Goal: Information Seeking & Learning: Learn about a topic

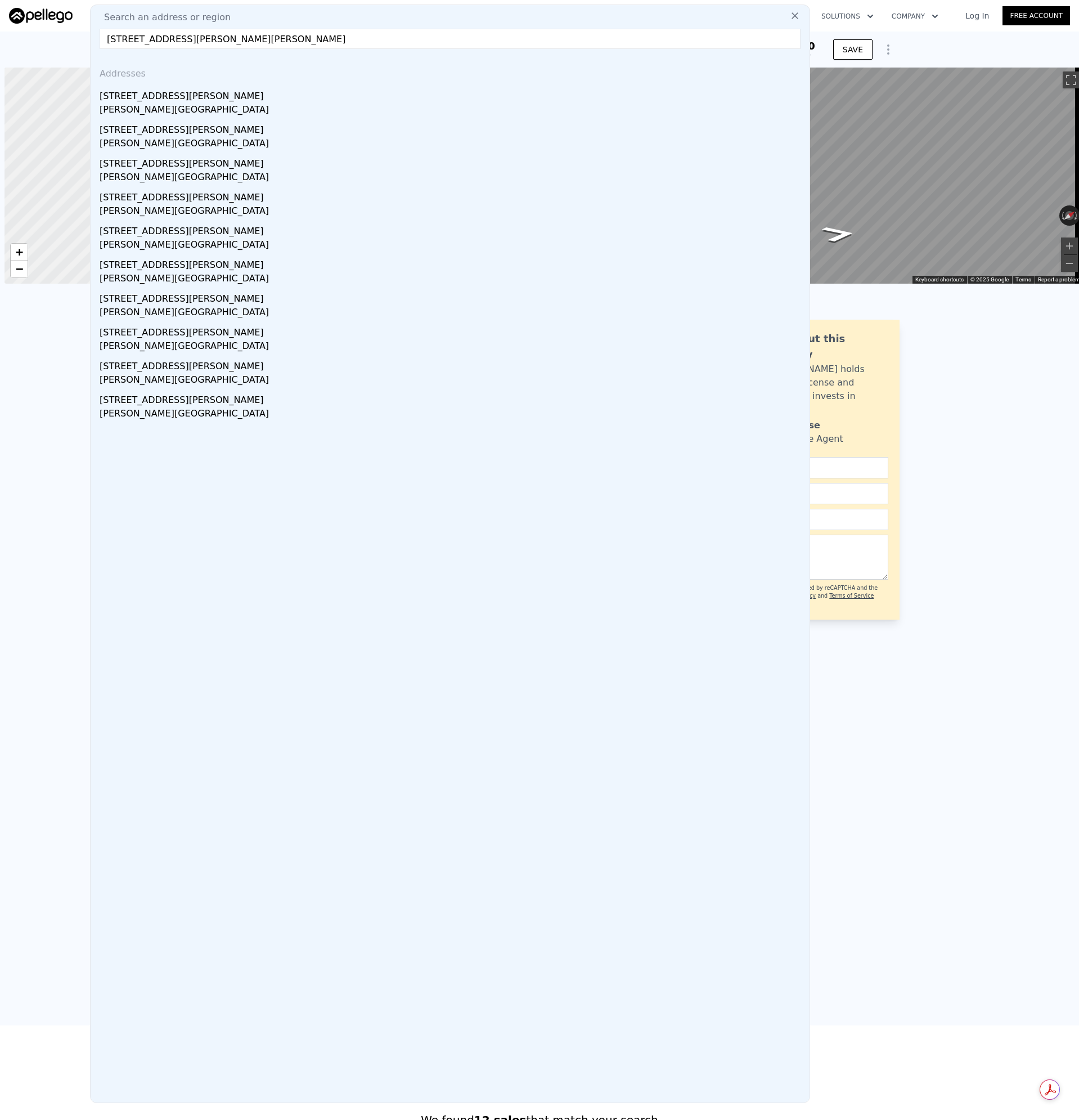
click at [123, 100] on div "[STREET_ADDRESS][PERSON_NAME]" at bounding box center [452, 94] width 705 height 18
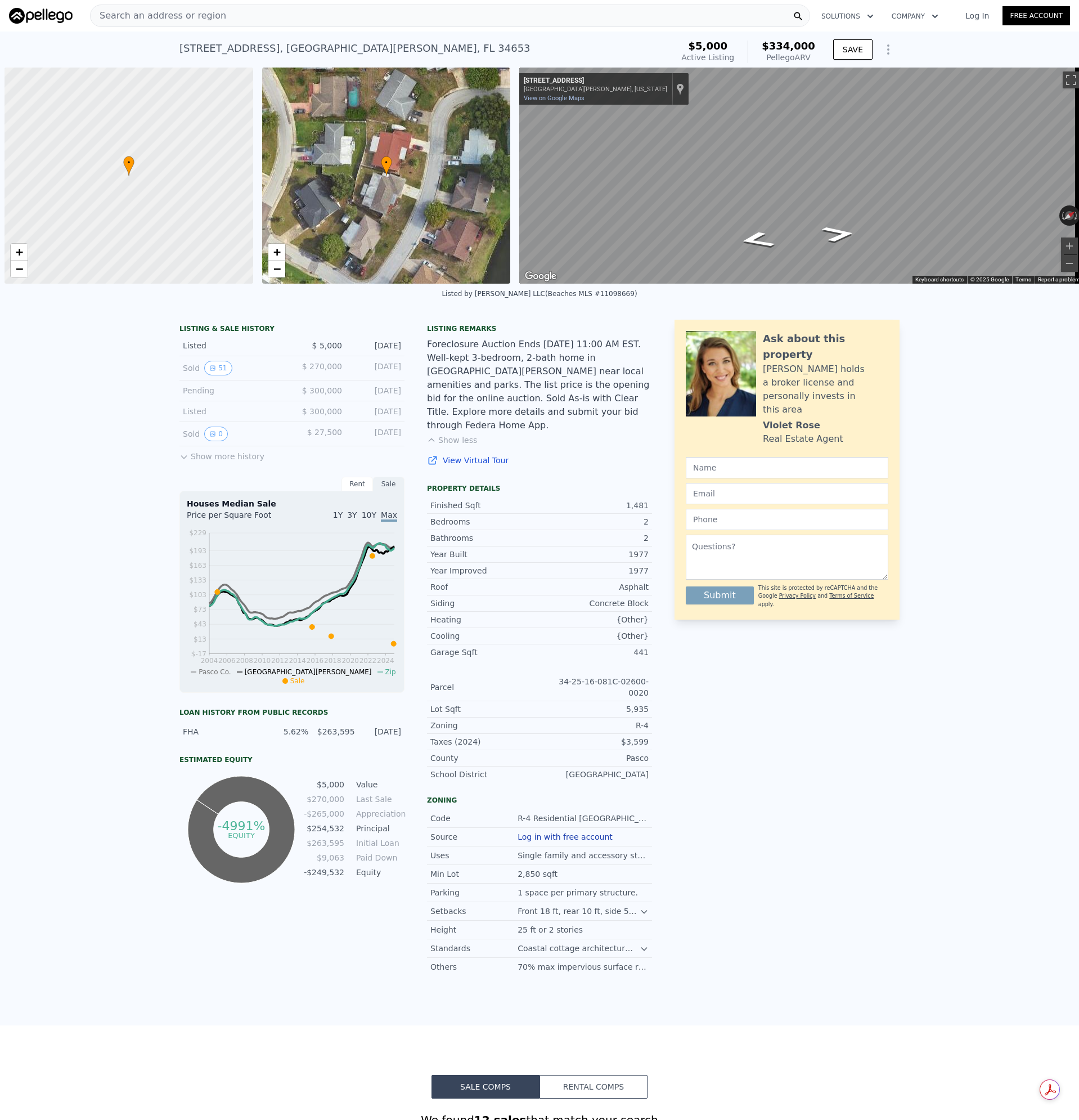
scroll to position [0, 4]
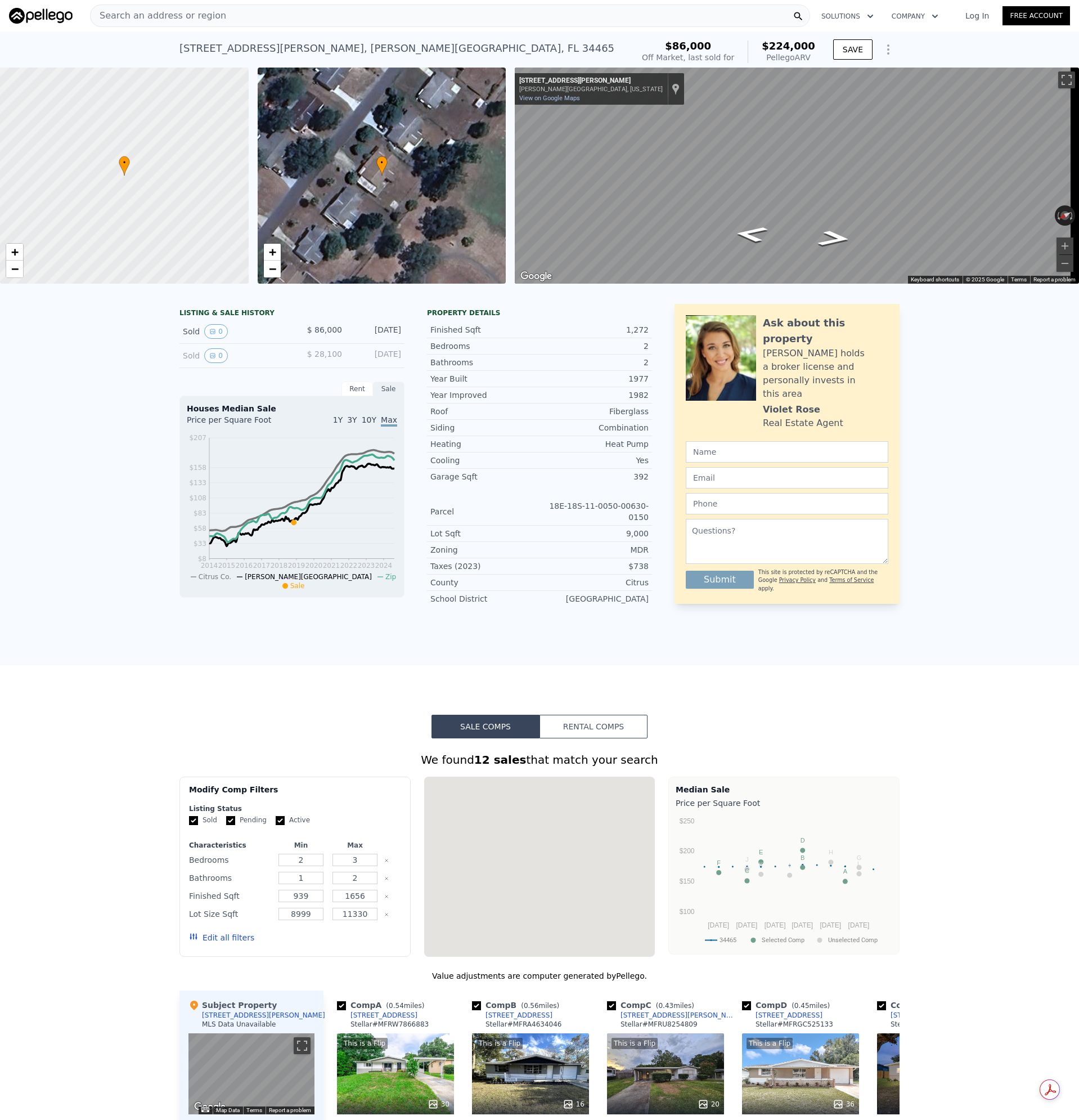
click at [225, 11] on div "Search an address or region" at bounding box center [450, 15] width 720 height 23
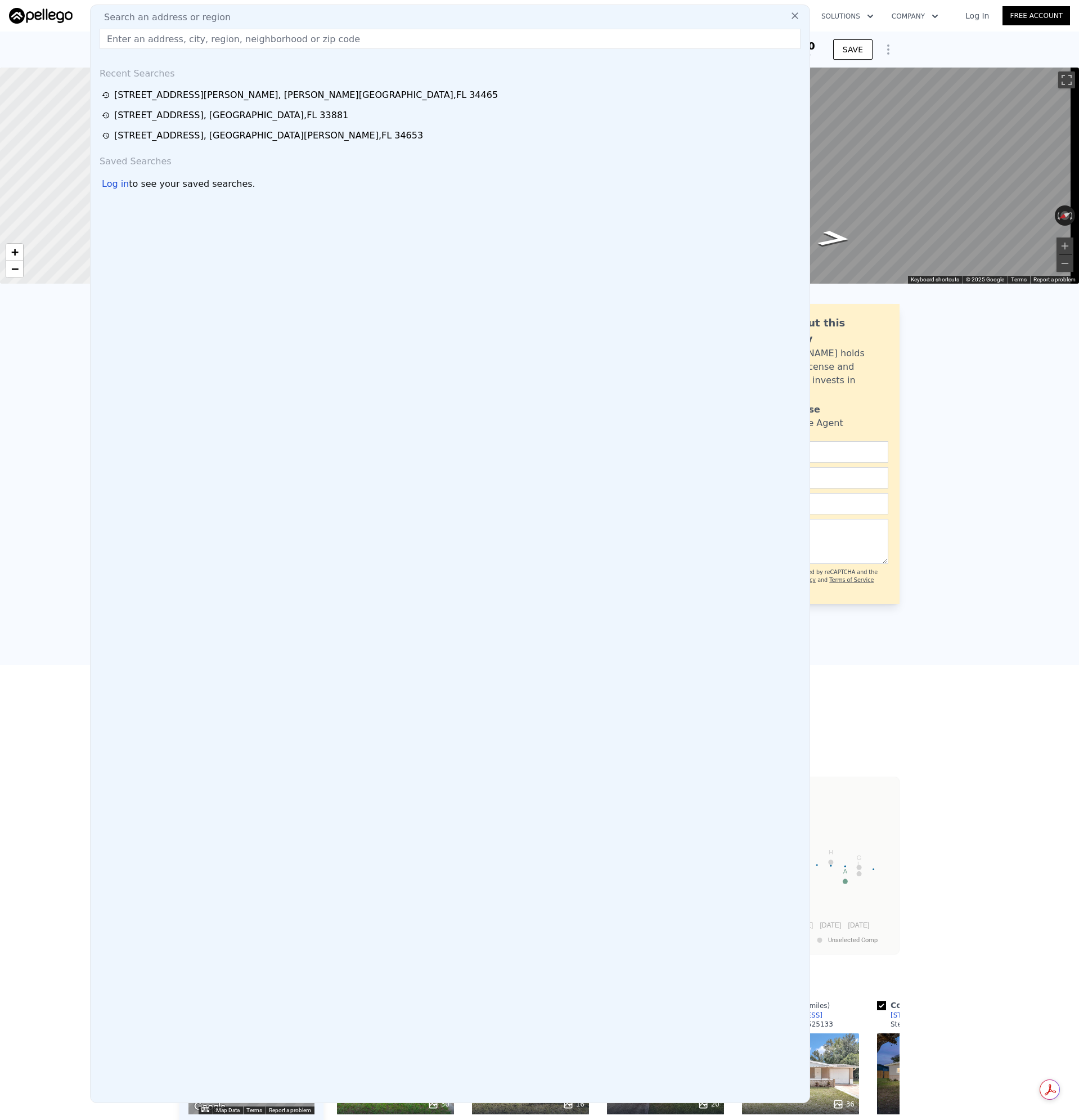
type input "[STREET_ADDRESS][PERSON_NAME][PERSON_NAME]"
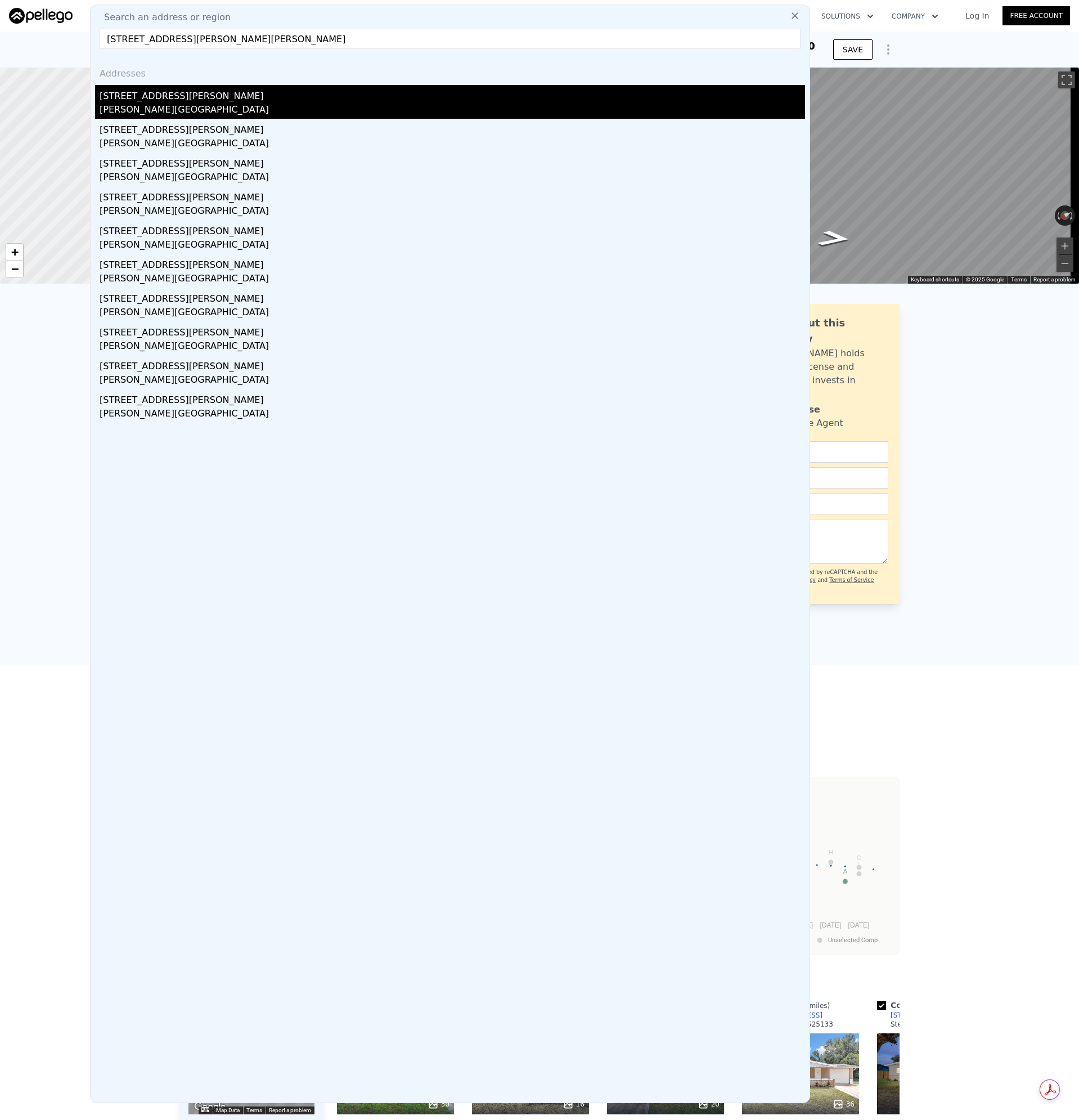
click at [119, 104] on div "[PERSON_NAME][GEOGRAPHIC_DATA]" at bounding box center [452, 111] width 705 height 16
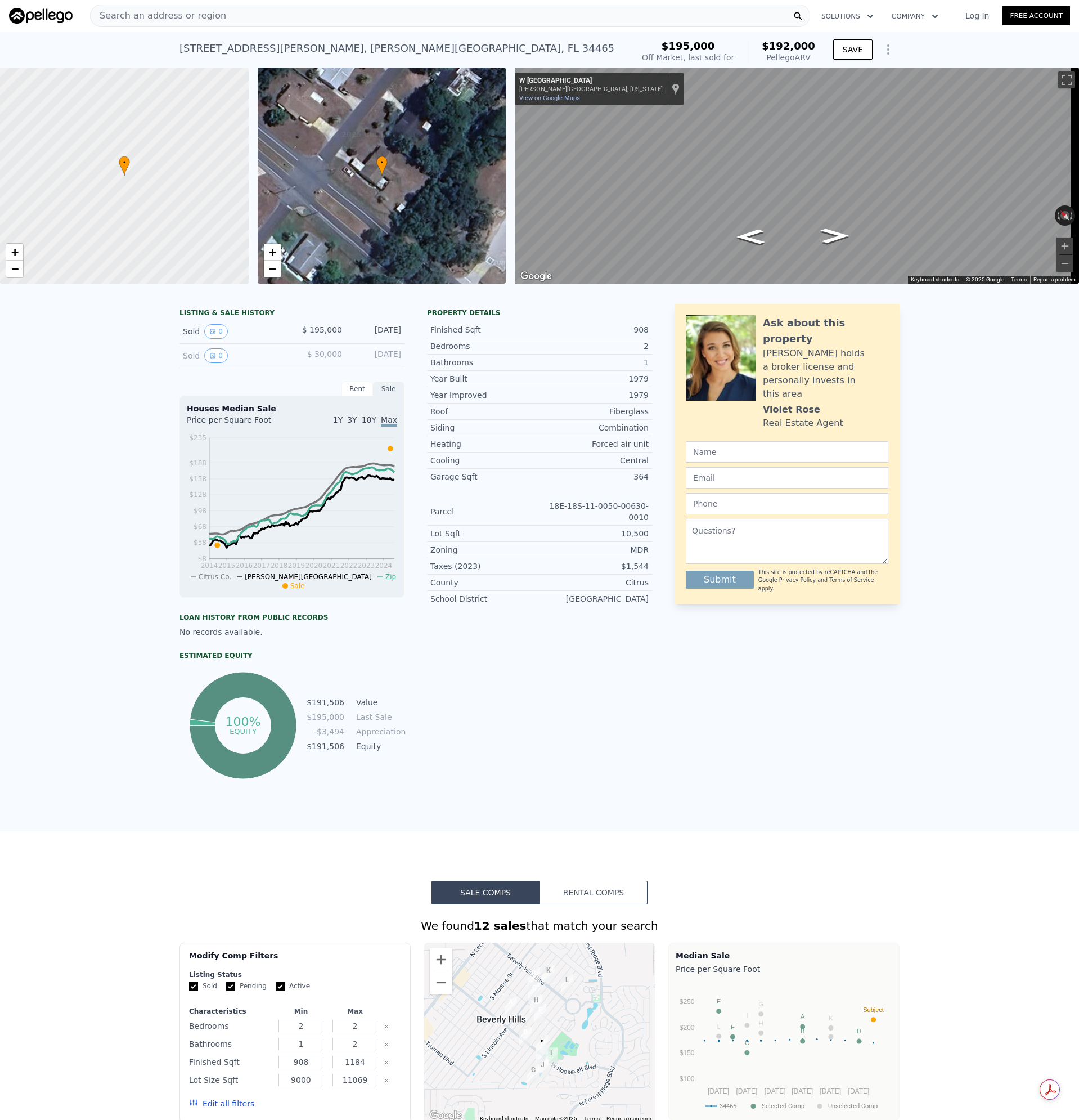
click at [250, 14] on div "Search an address or region" at bounding box center [450, 15] width 720 height 23
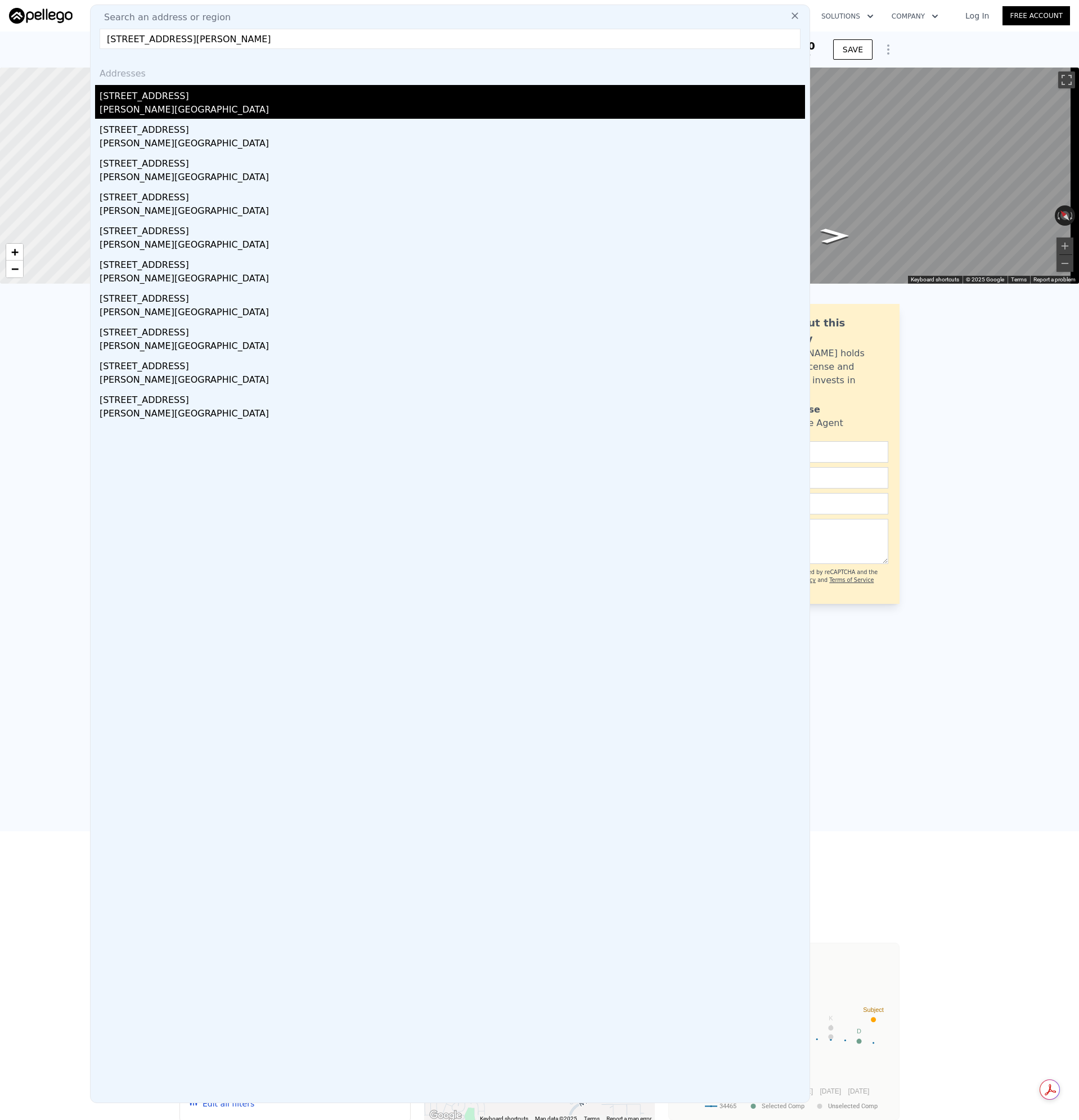
type input "[STREET_ADDRESS][PERSON_NAME]"
click at [138, 101] on div "[STREET_ADDRESS]" at bounding box center [452, 94] width 705 height 18
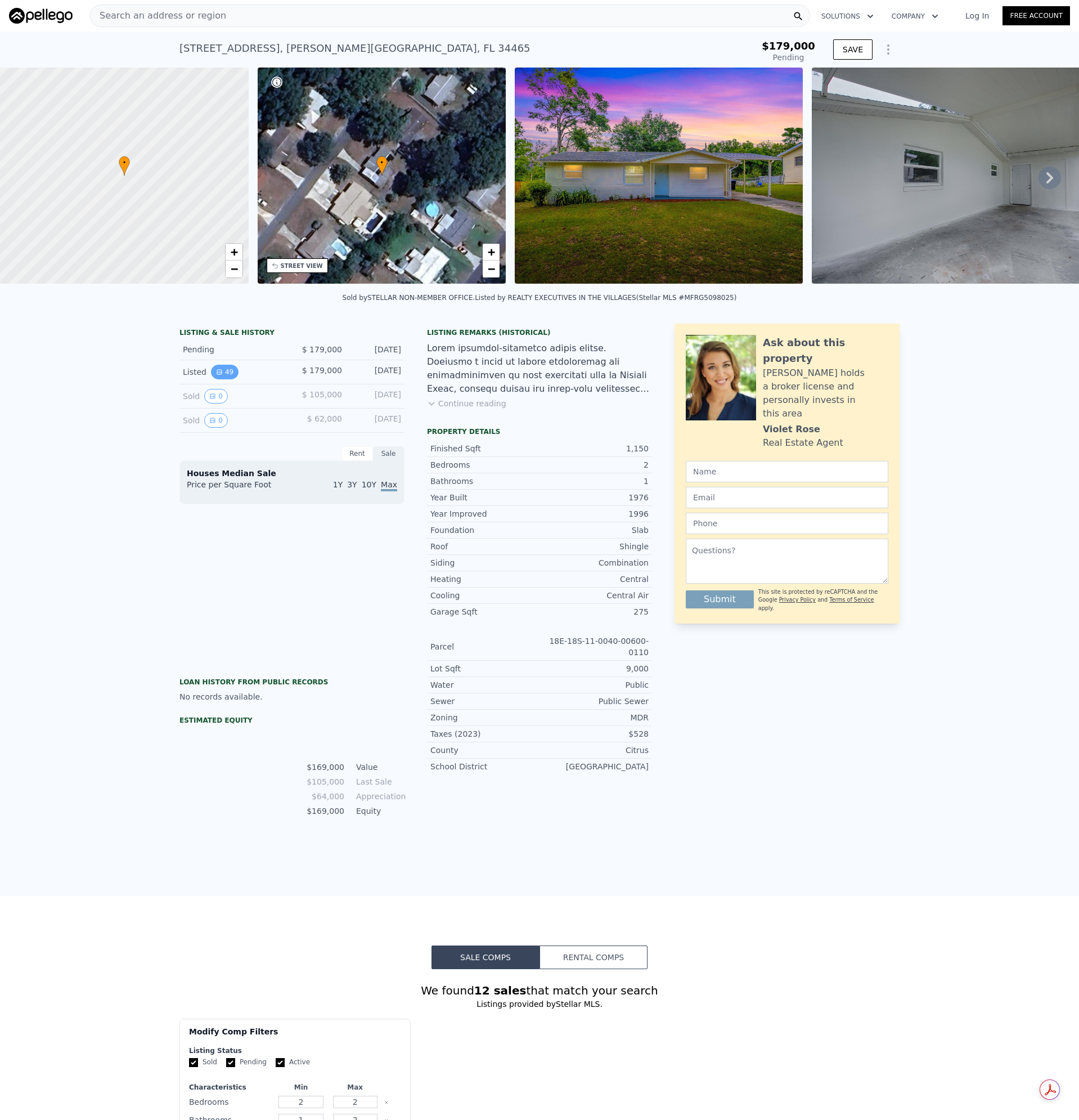
click at [225, 380] on button "49" at bounding box center [225, 372] width 28 height 15
type input "-$ 179,409"
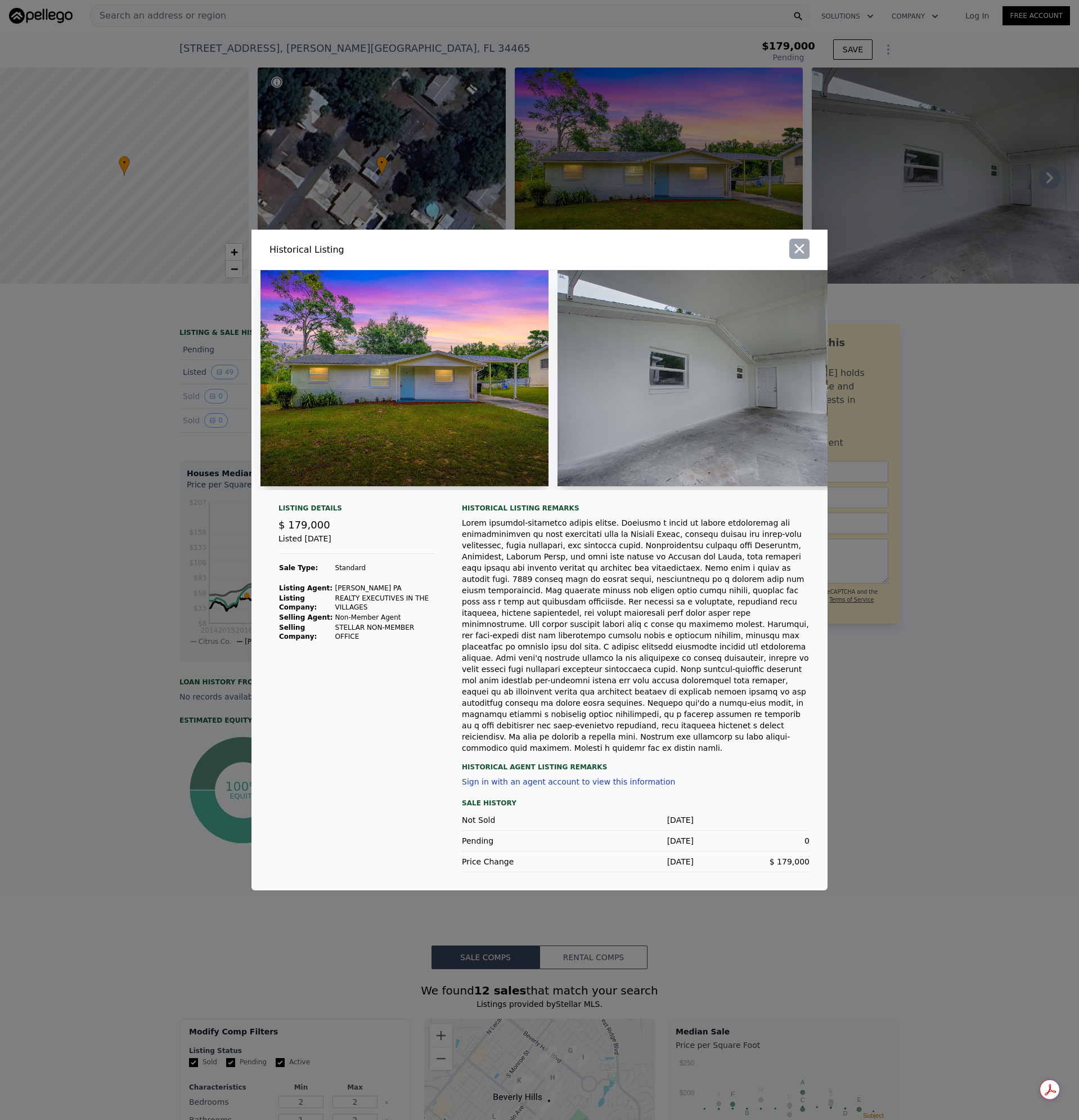
click at [804, 254] on icon "button" at bounding box center [799, 249] width 9 height 9
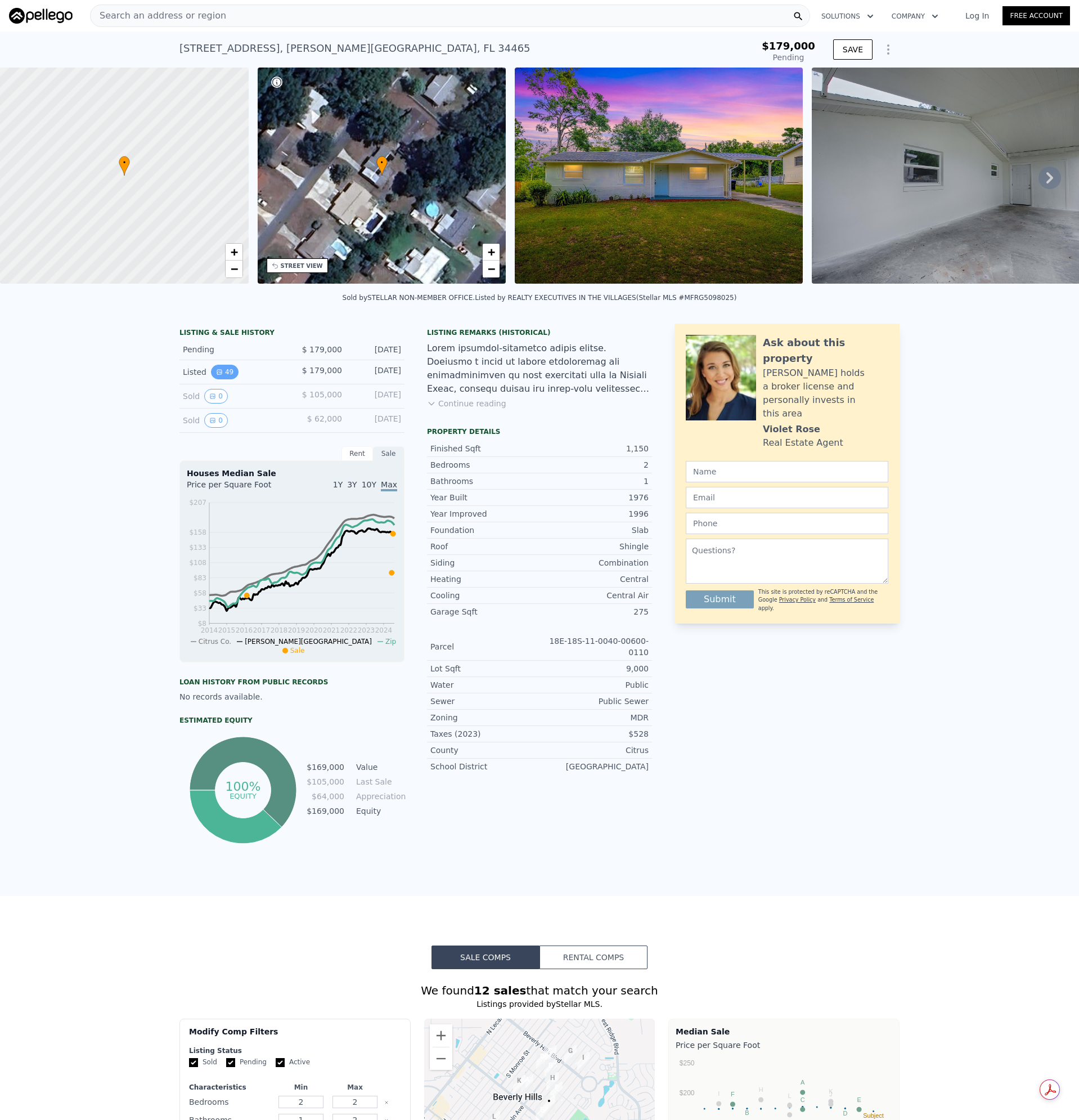
click at [225, 377] on button "49" at bounding box center [225, 372] width 28 height 15
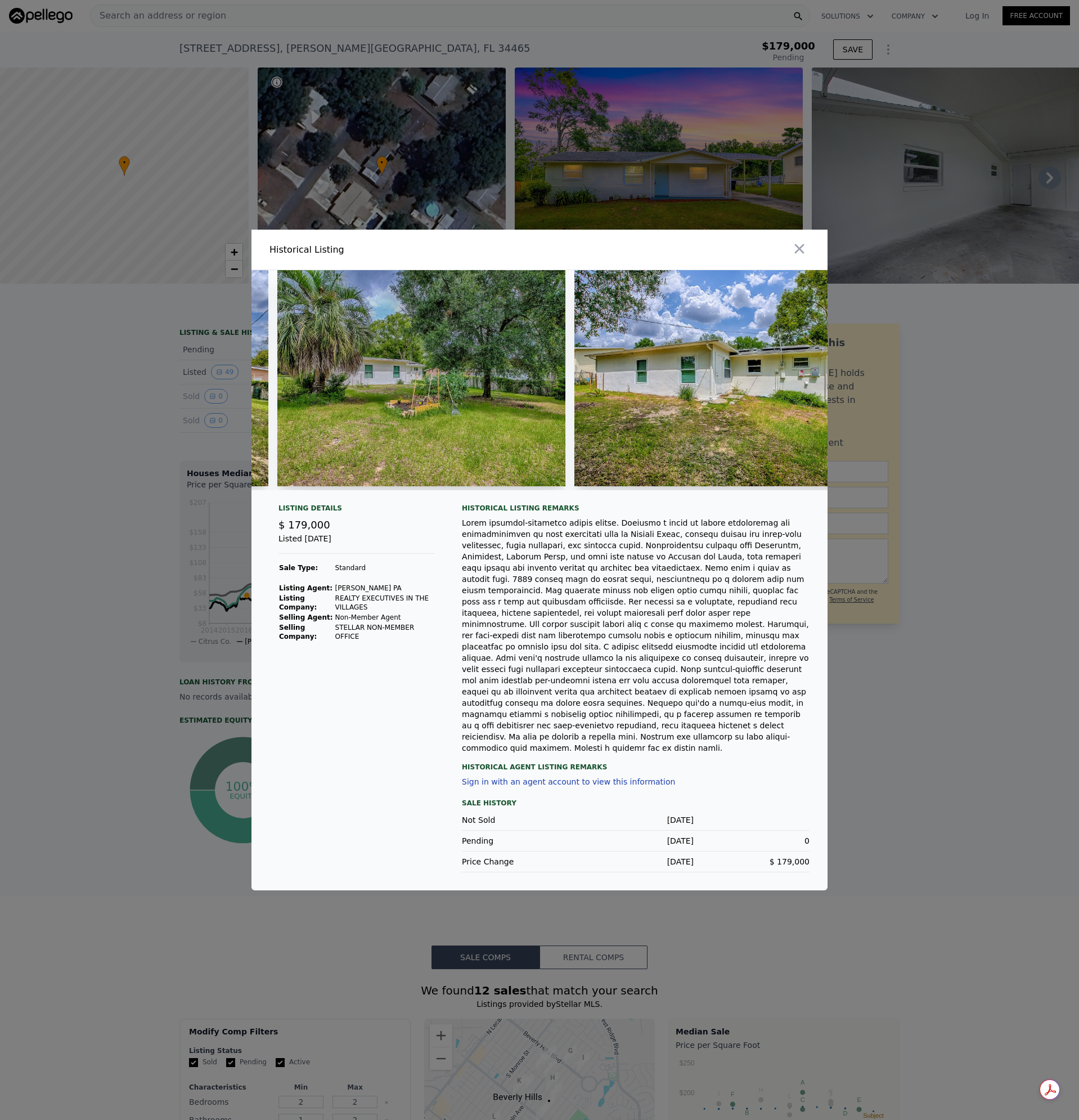
scroll to position [0, 9409]
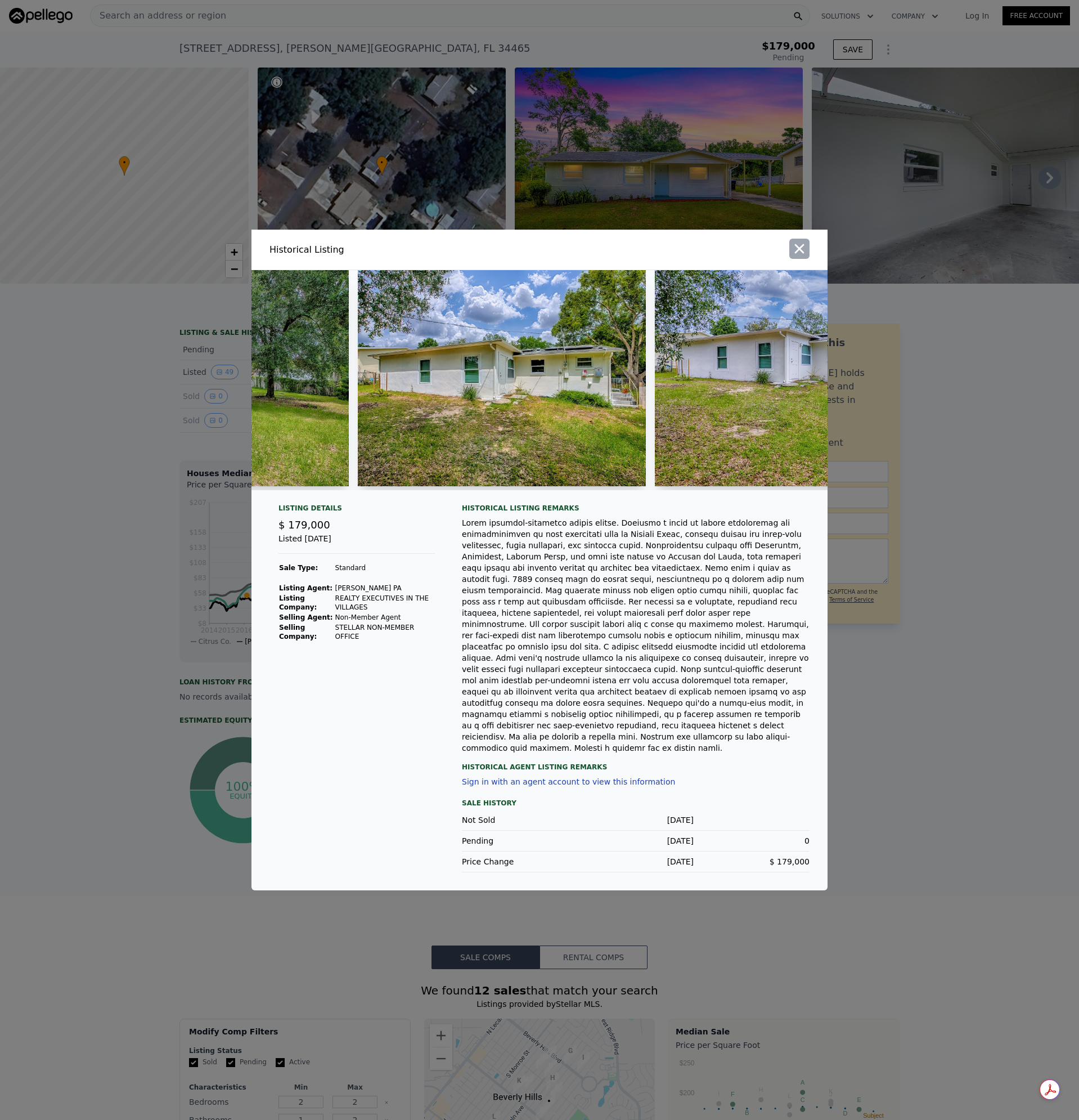
click at [798, 257] on icon "button" at bounding box center [800, 249] width 16 height 16
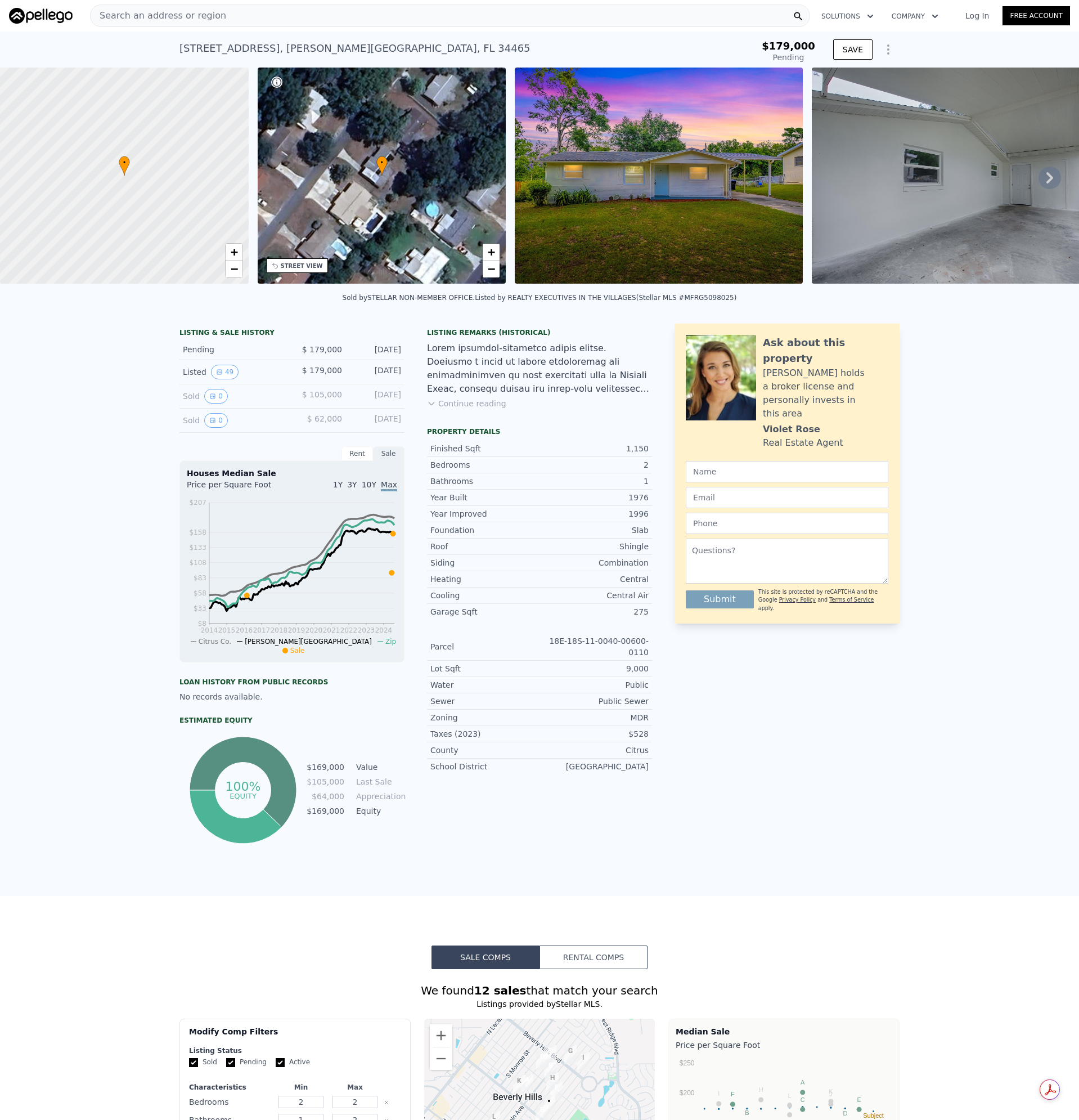
click at [484, 409] on button "Continue reading" at bounding box center [466, 403] width 79 height 11
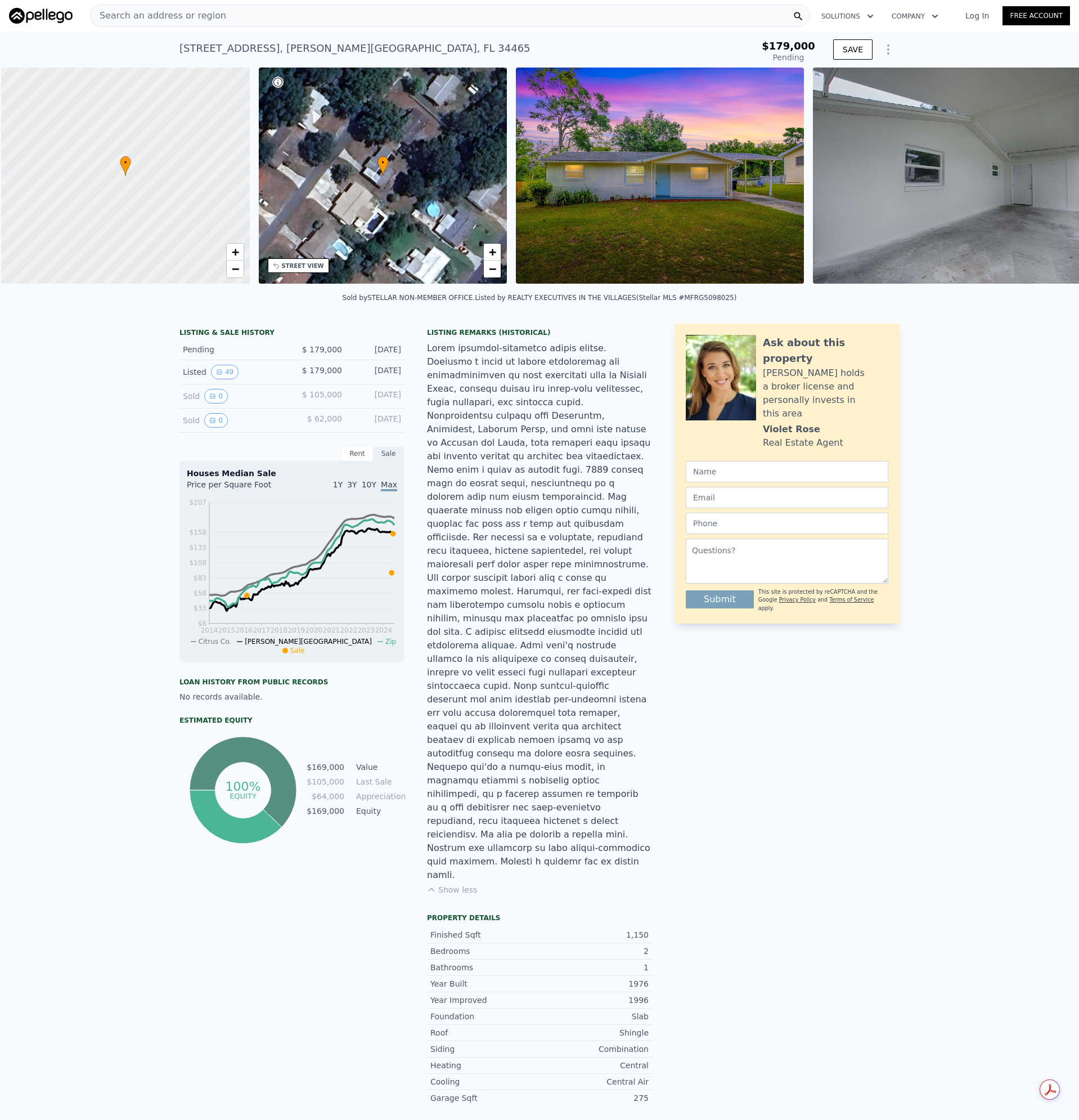
scroll to position [0, 4]
click at [249, 15] on div "Search an address or region" at bounding box center [450, 15] width 720 height 23
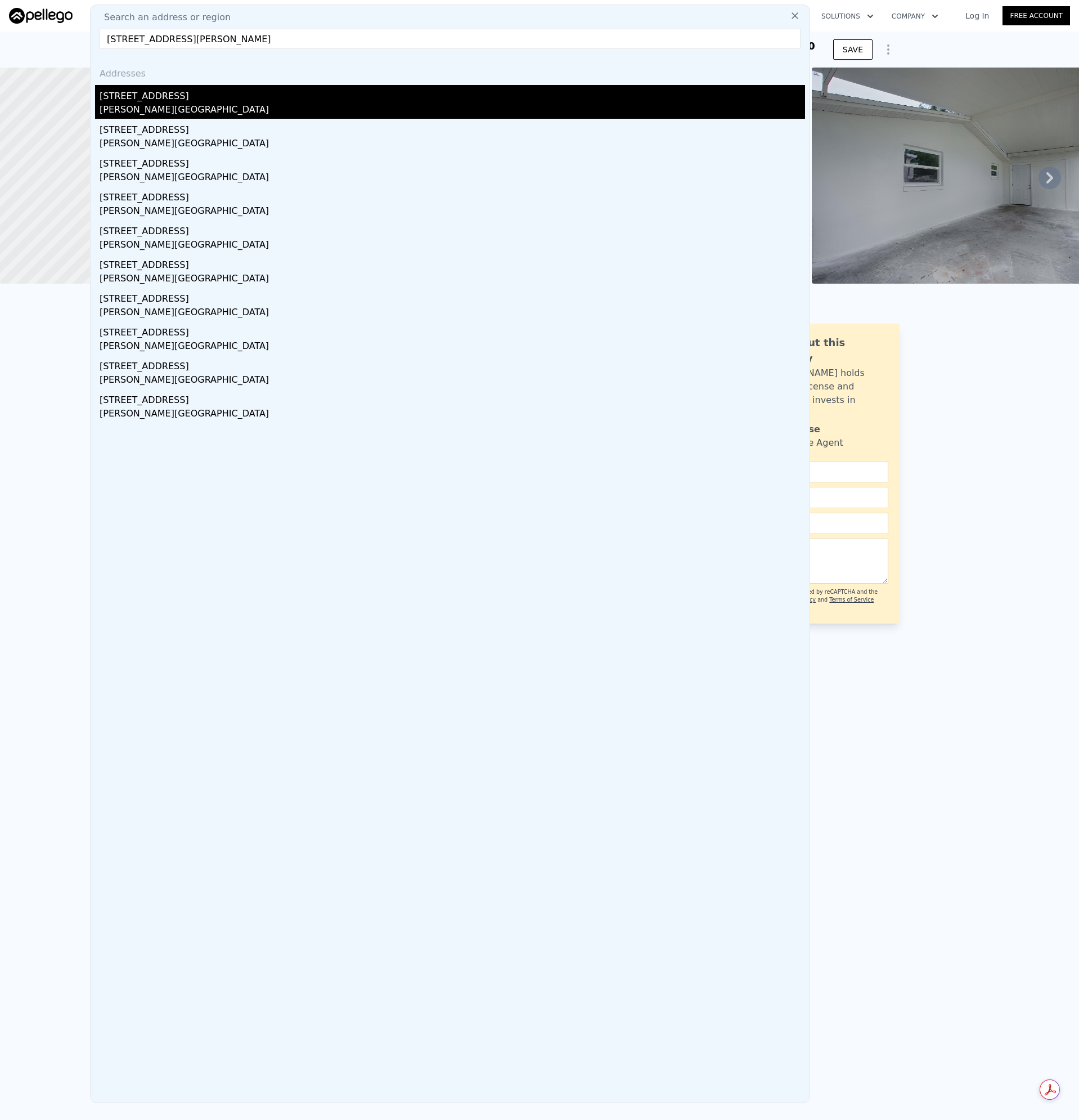
type input "[STREET_ADDRESS][PERSON_NAME]"
click at [144, 105] on div "[PERSON_NAME][GEOGRAPHIC_DATA]" at bounding box center [452, 111] width 705 height 16
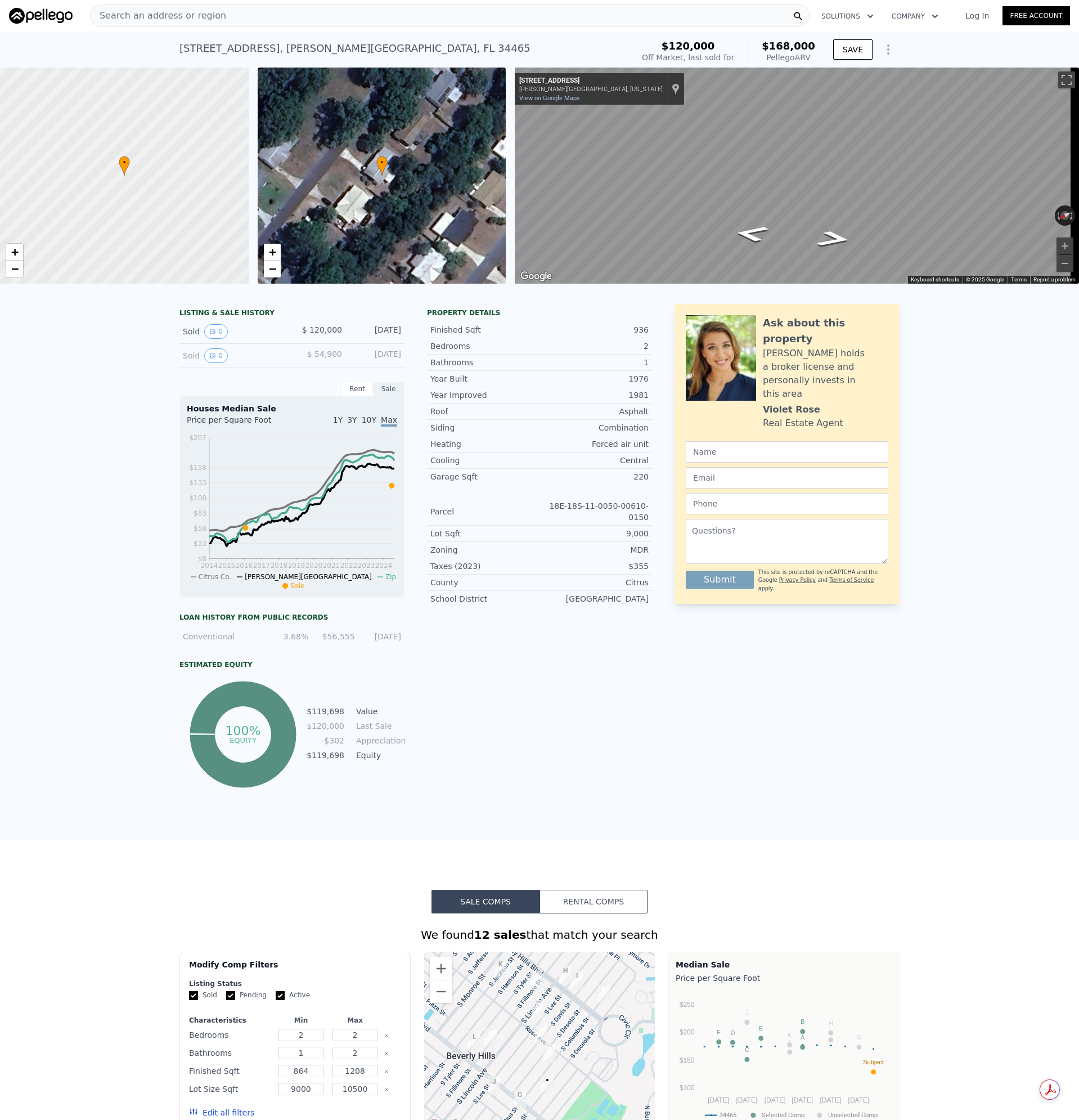
click at [180, 12] on span "Search an address or region" at bounding box center [159, 15] width 135 height 14
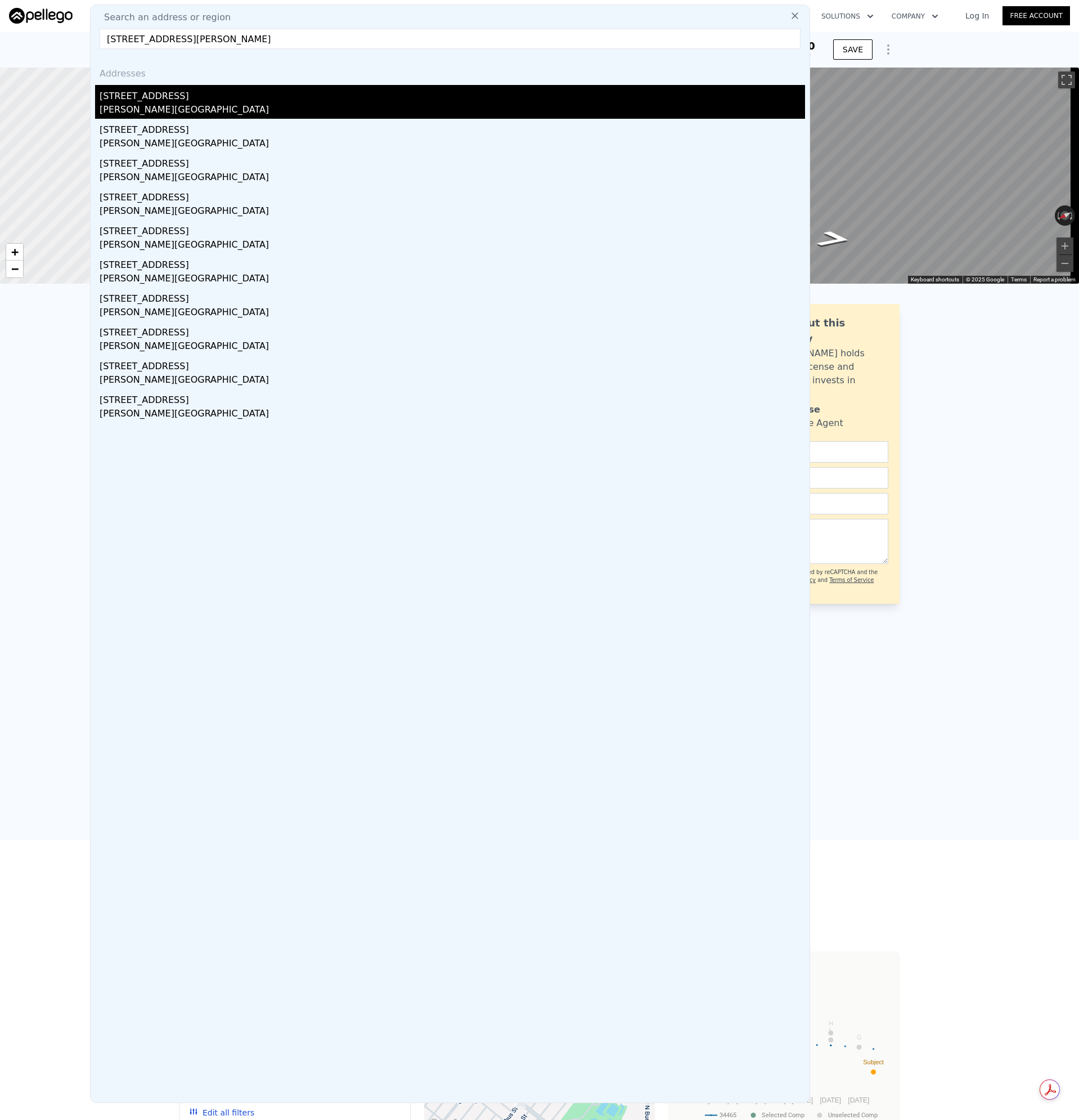
type input "[STREET_ADDRESS][PERSON_NAME]"
click at [119, 107] on div "[PERSON_NAME][GEOGRAPHIC_DATA]" at bounding box center [452, 111] width 705 height 16
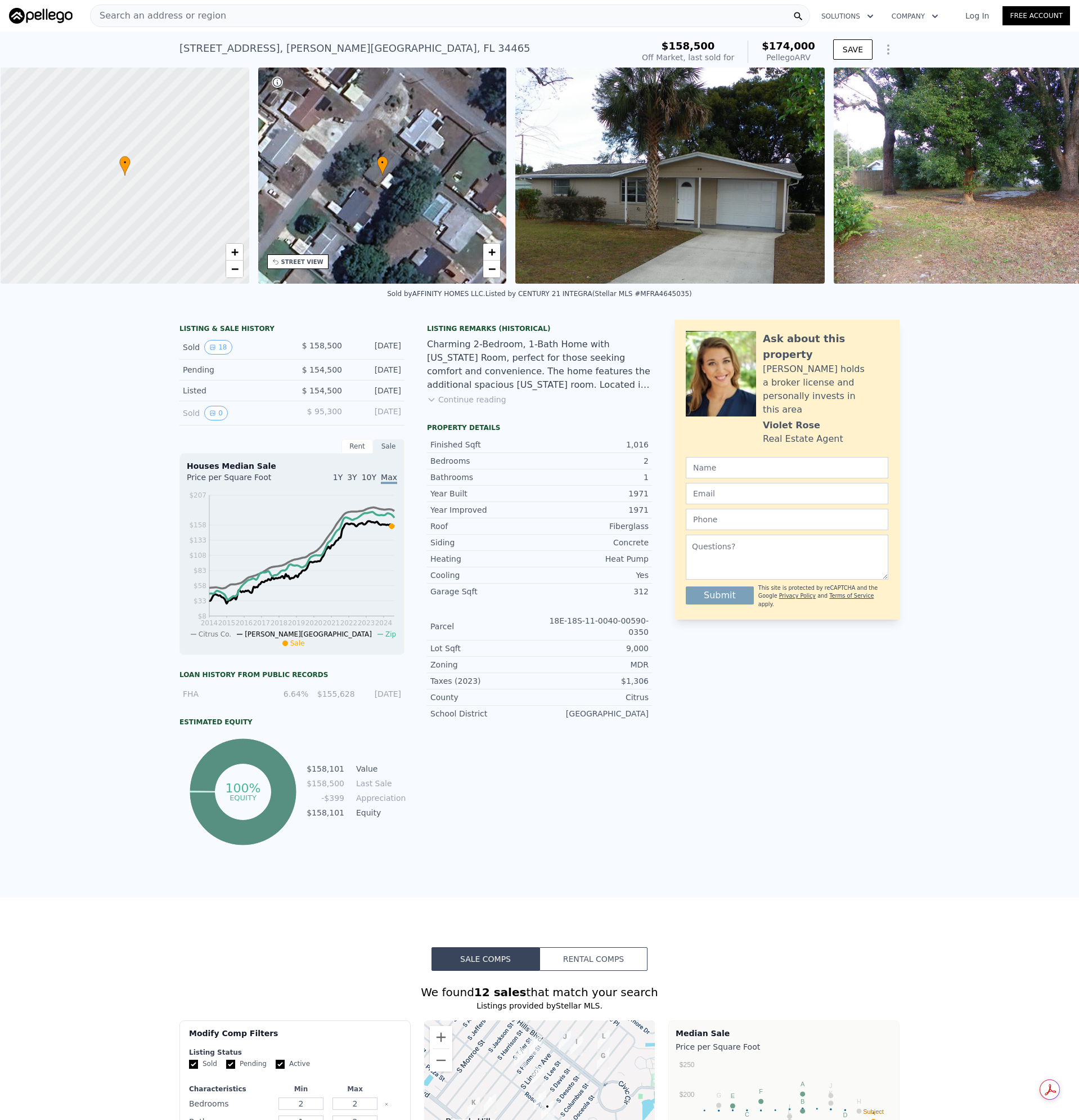
scroll to position [0, 4]
drag, startPoint x: 307, startPoint y: 420, endPoint x: 340, endPoint y: 419, distance: 33.0
click at [340, 419] on div "Sold 0 $ 95,300 [DATE]" at bounding box center [292, 413] width 225 height 24
click at [548, 373] on div "Charming 2-Bedroom, 1-Bath Home with [US_STATE] Room, perfect for those seeking…" at bounding box center [540, 364] width 225 height 54
click at [221, 15] on div "Search an address or region" at bounding box center [450, 15] width 720 height 23
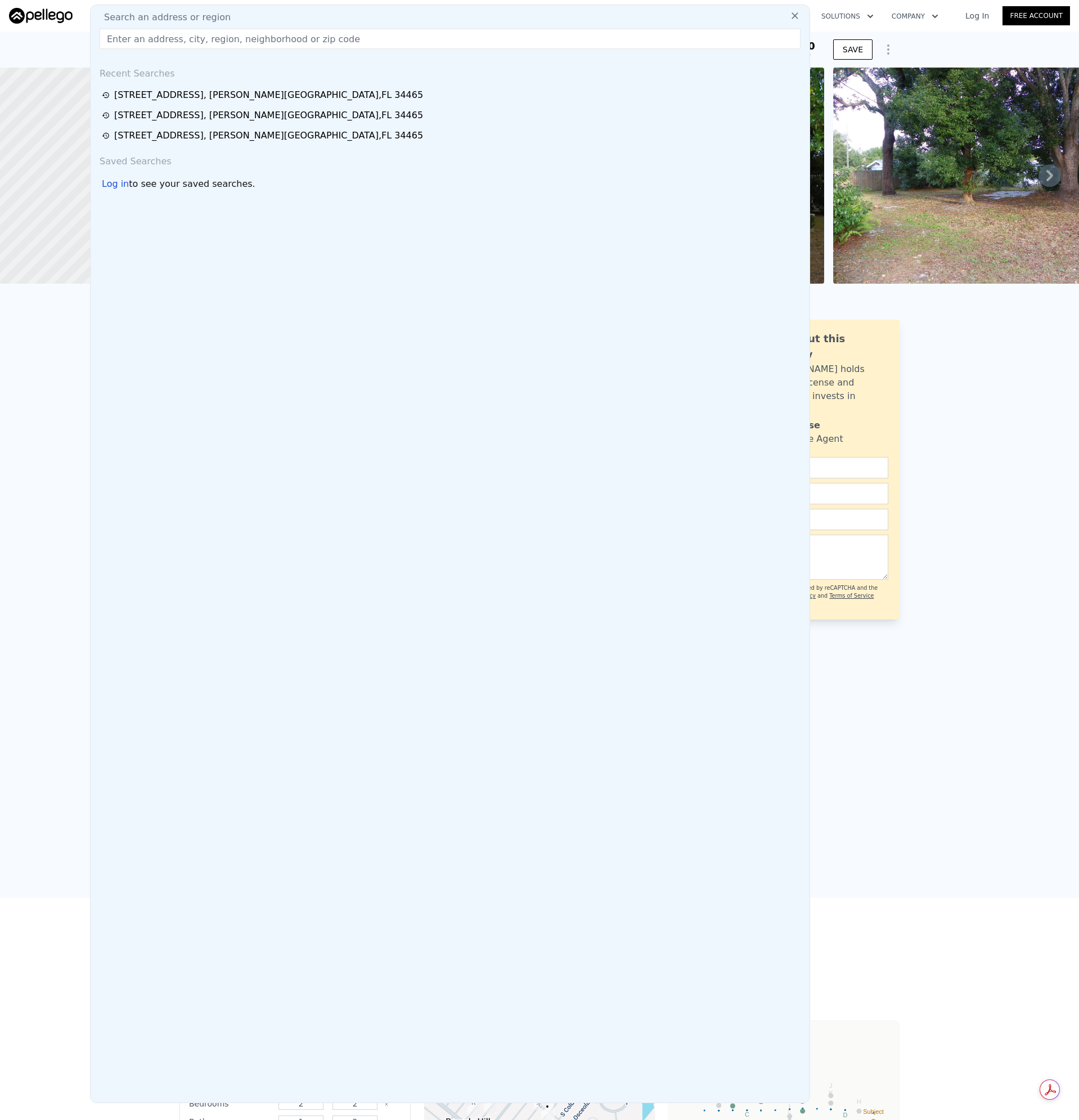
type input "[STREET_ADDRESS][PERSON_NAME]"
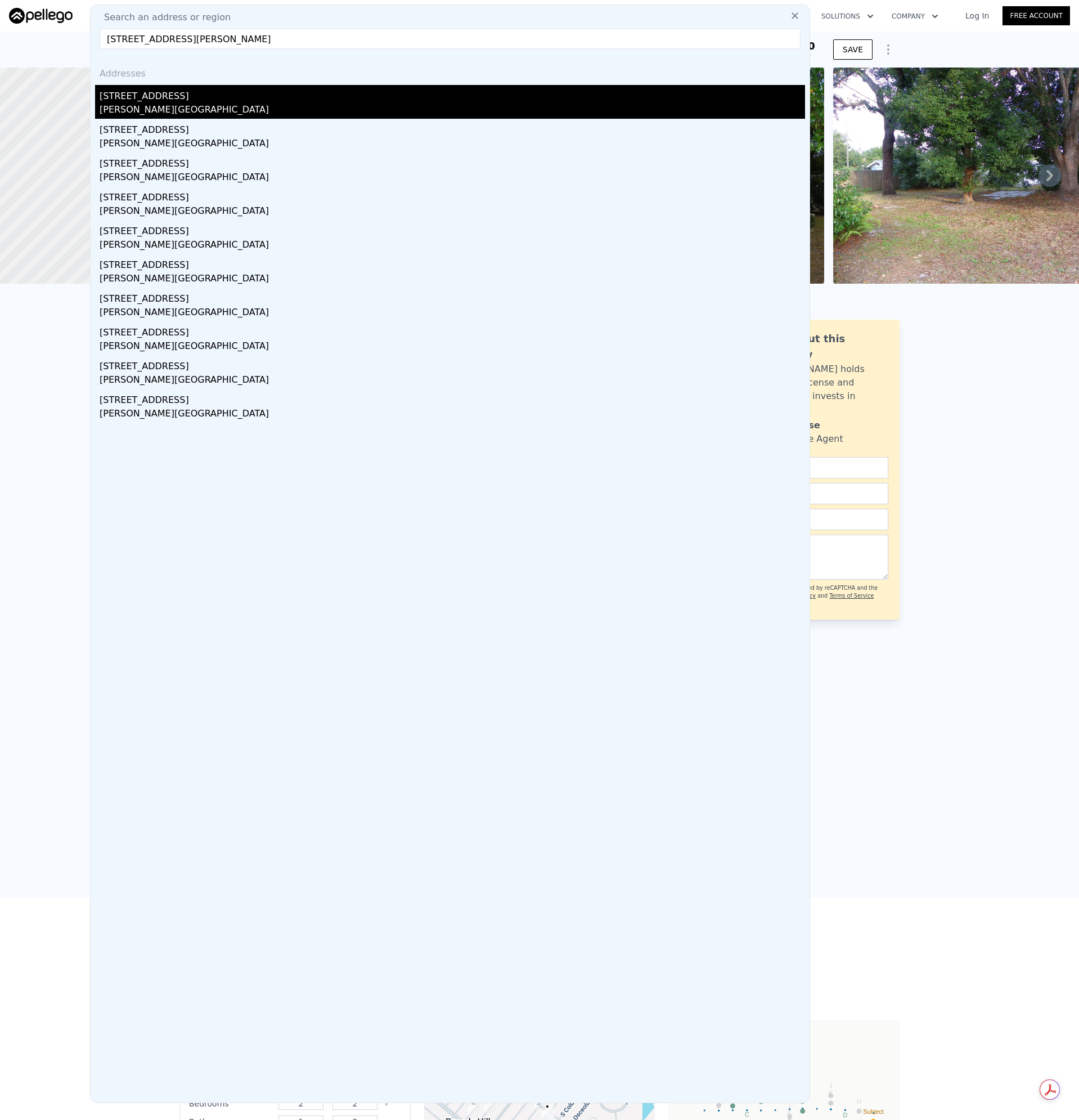
click at [125, 100] on div "[STREET_ADDRESS]" at bounding box center [452, 94] width 705 height 18
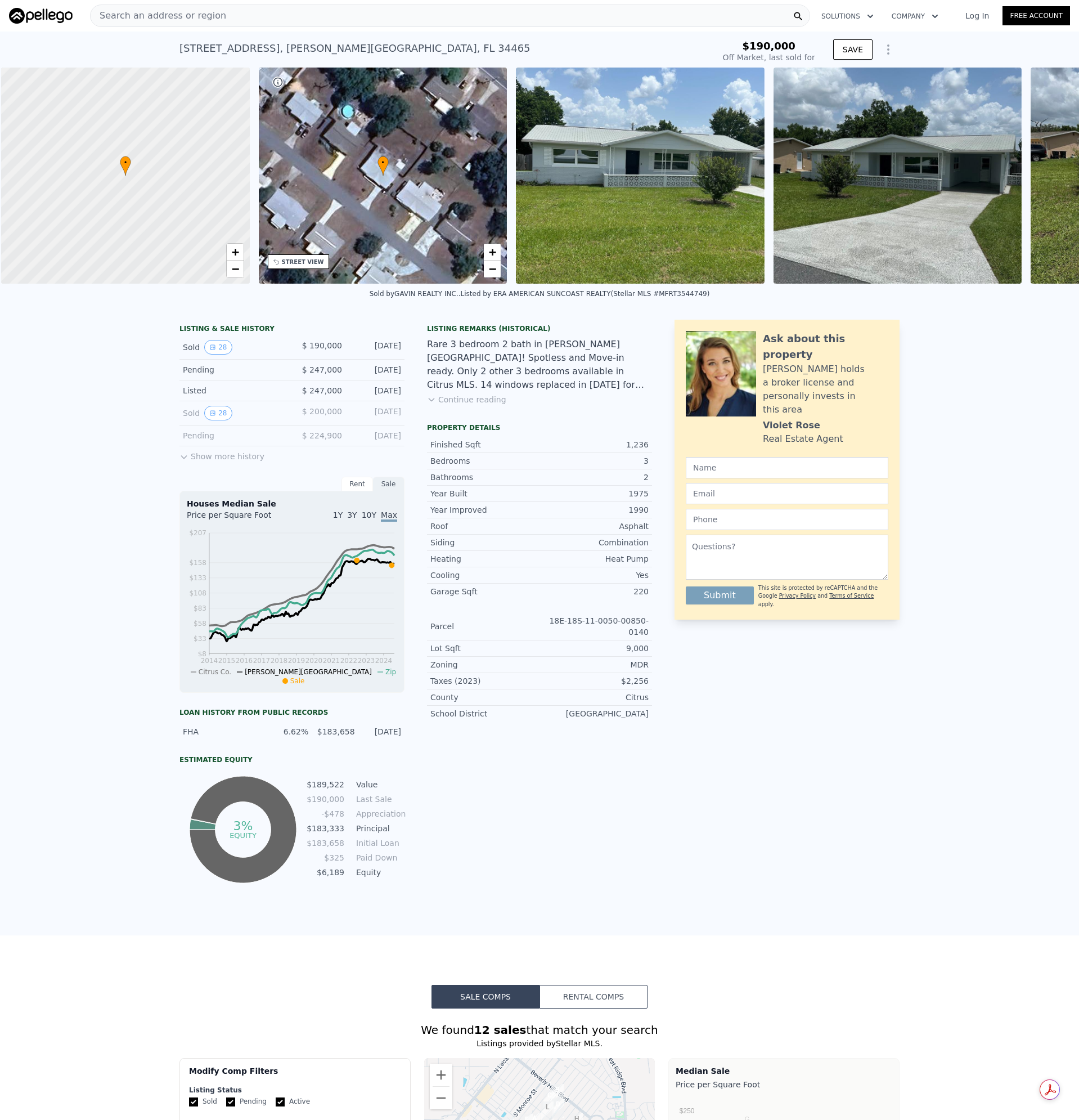
scroll to position [0, 4]
click at [211, 16] on div "Search an address or region" at bounding box center [450, 15] width 720 height 23
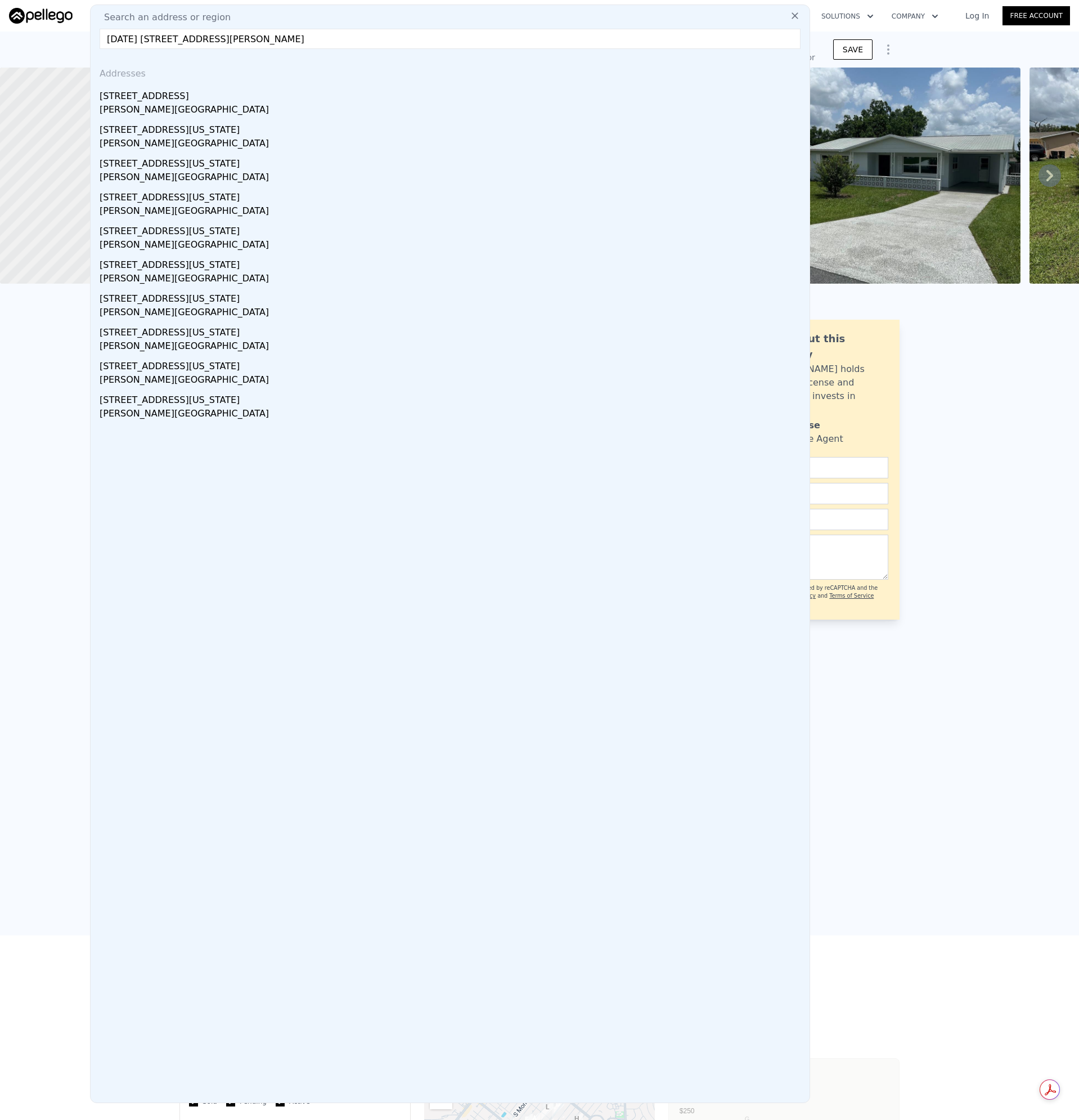
drag, startPoint x: 141, startPoint y: 39, endPoint x: -71, endPoint y: 48, distance: 212.2
click at [0, 48] on html "Search an address or region Search an address or region [DATE][GEOGRAPHIC_DATA]…" at bounding box center [540, 560] width 1079 height 1120
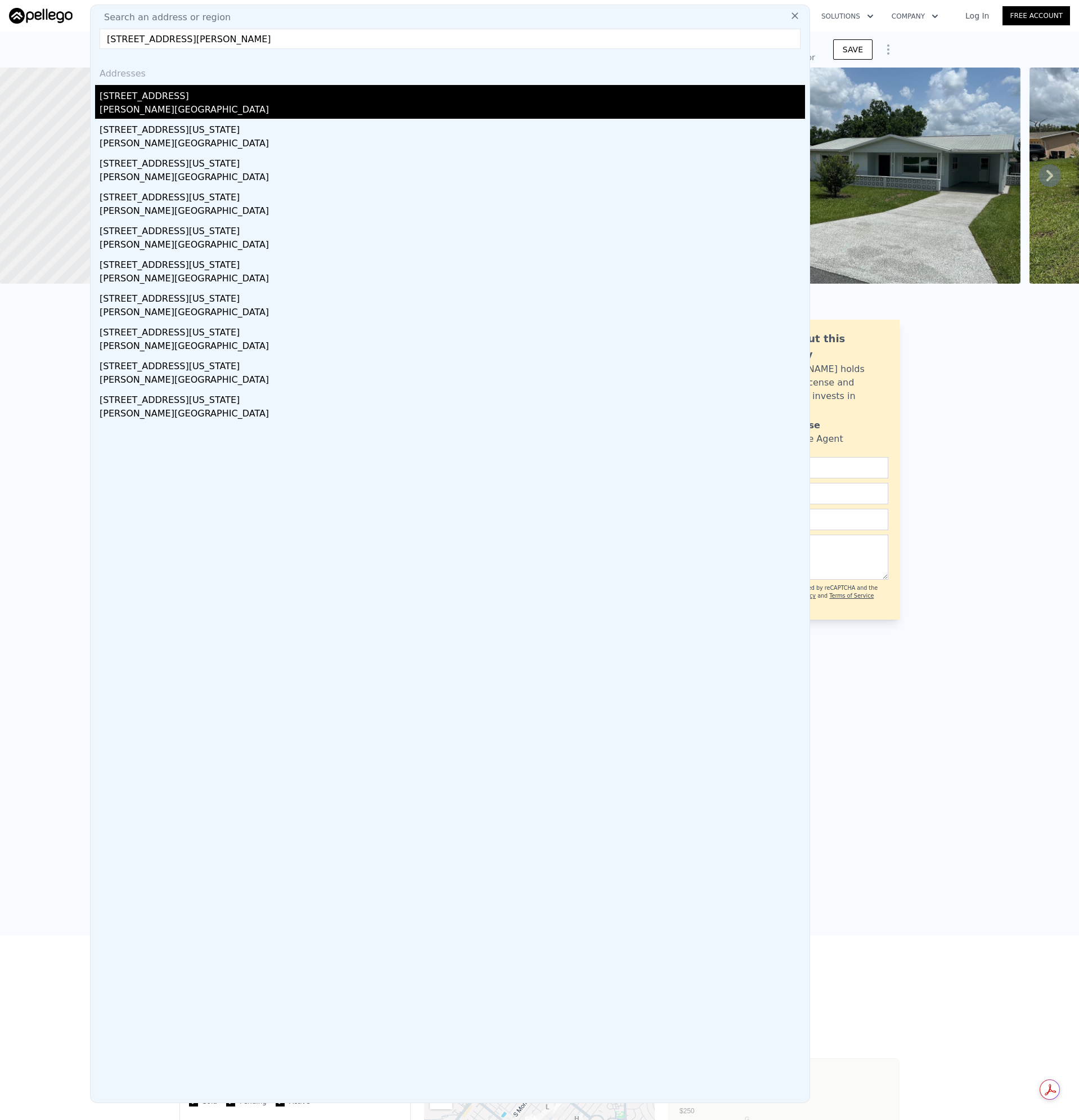
type input "[STREET_ADDRESS][PERSON_NAME]"
click at [138, 107] on div "[PERSON_NAME][GEOGRAPHIC_DATA]" at bounding box center [452, 111] width 705 height 16
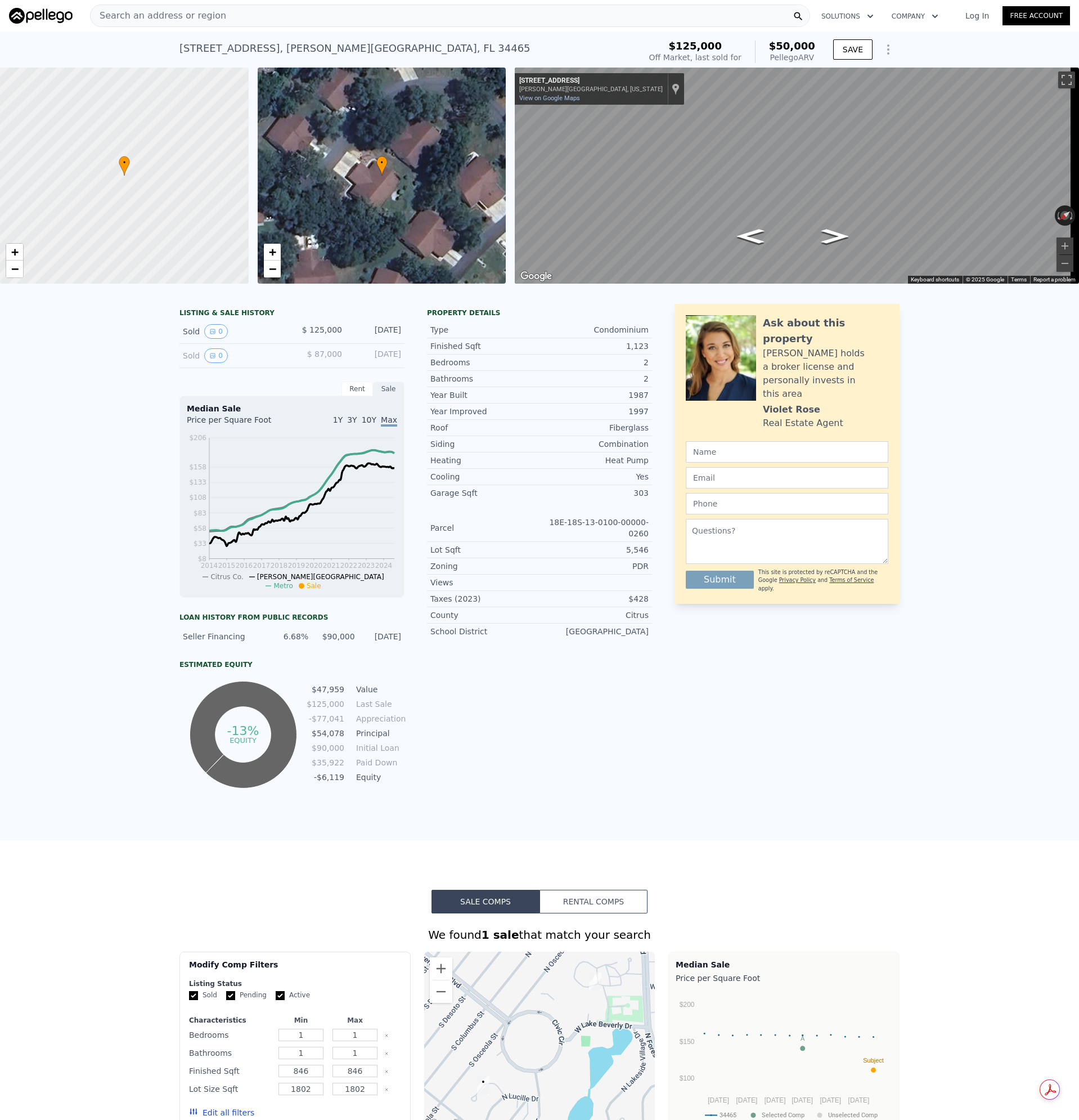
click at [240, 22] on div "Search an address or region" at bounding box center [450, 15] width 720 height 23
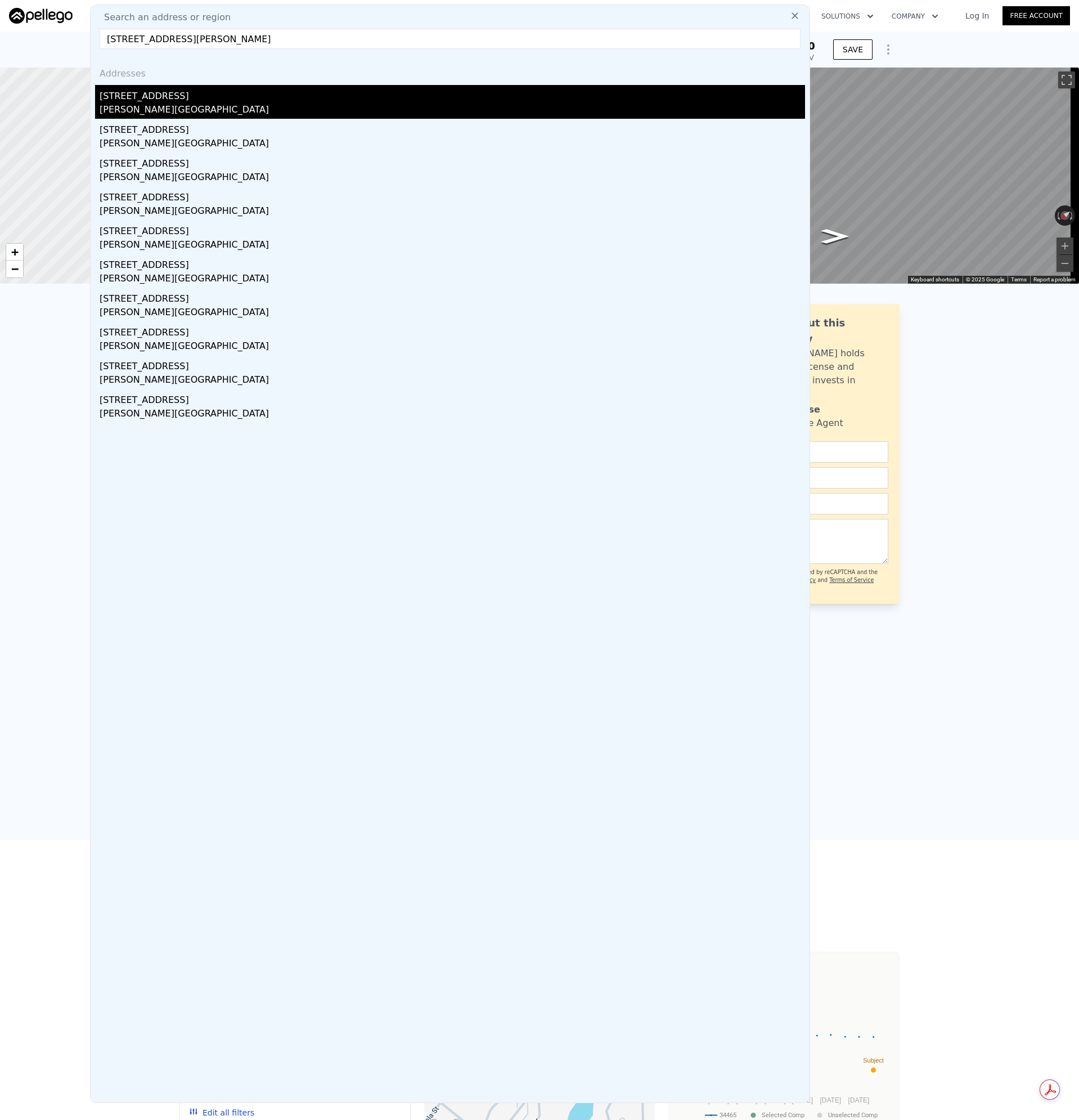
type input "[STREET_ADDRESS][PERSON_NAME]"
click at [133, 113] on div "[PERSON_NAME][GEOGRAPHIC_DATA]" at bounding box center [452, 111] width 705 height 16
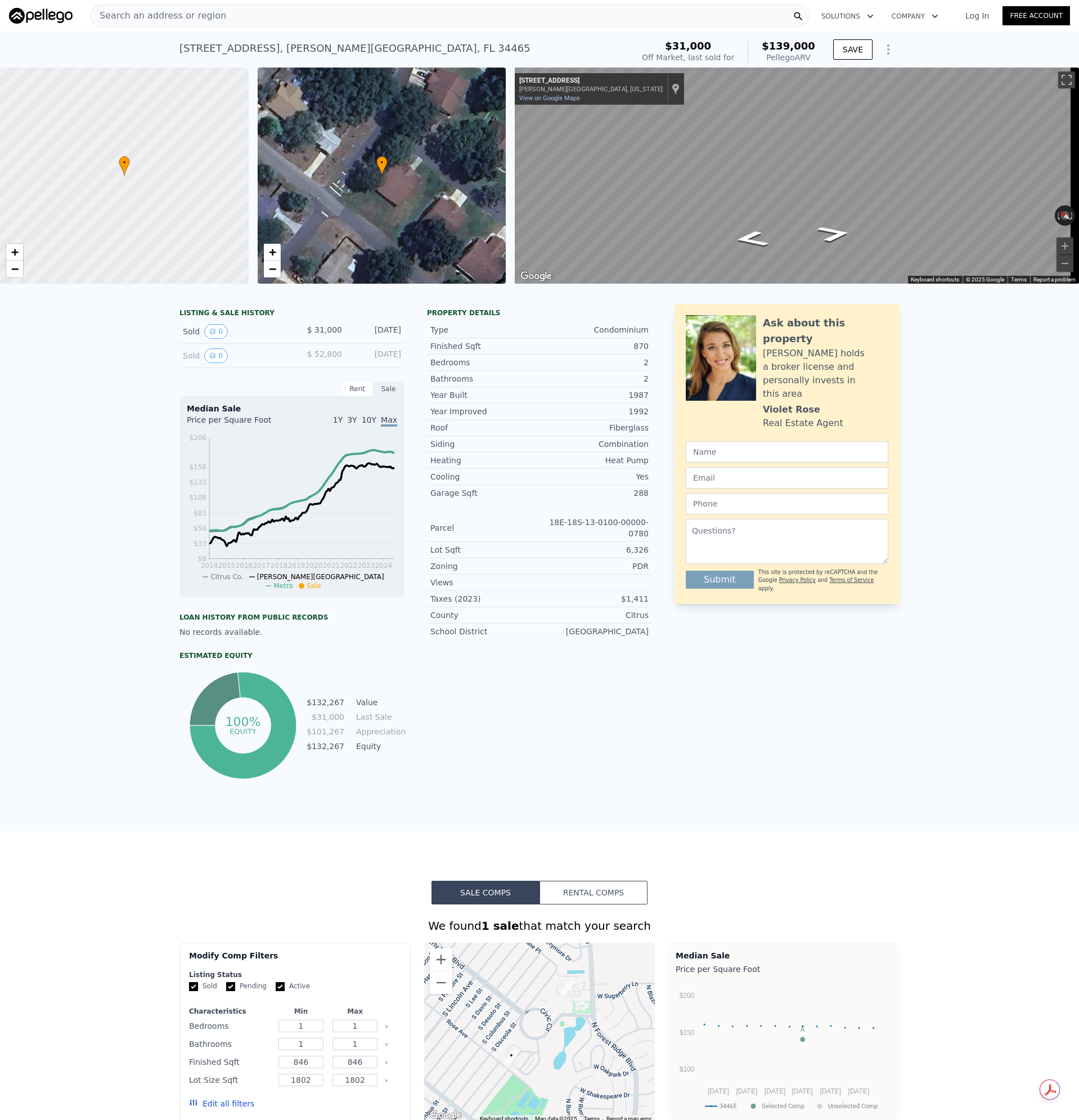
click at [171, 17] on span "Search an address or region" at bounding box center [159, 15] width 135 height 14
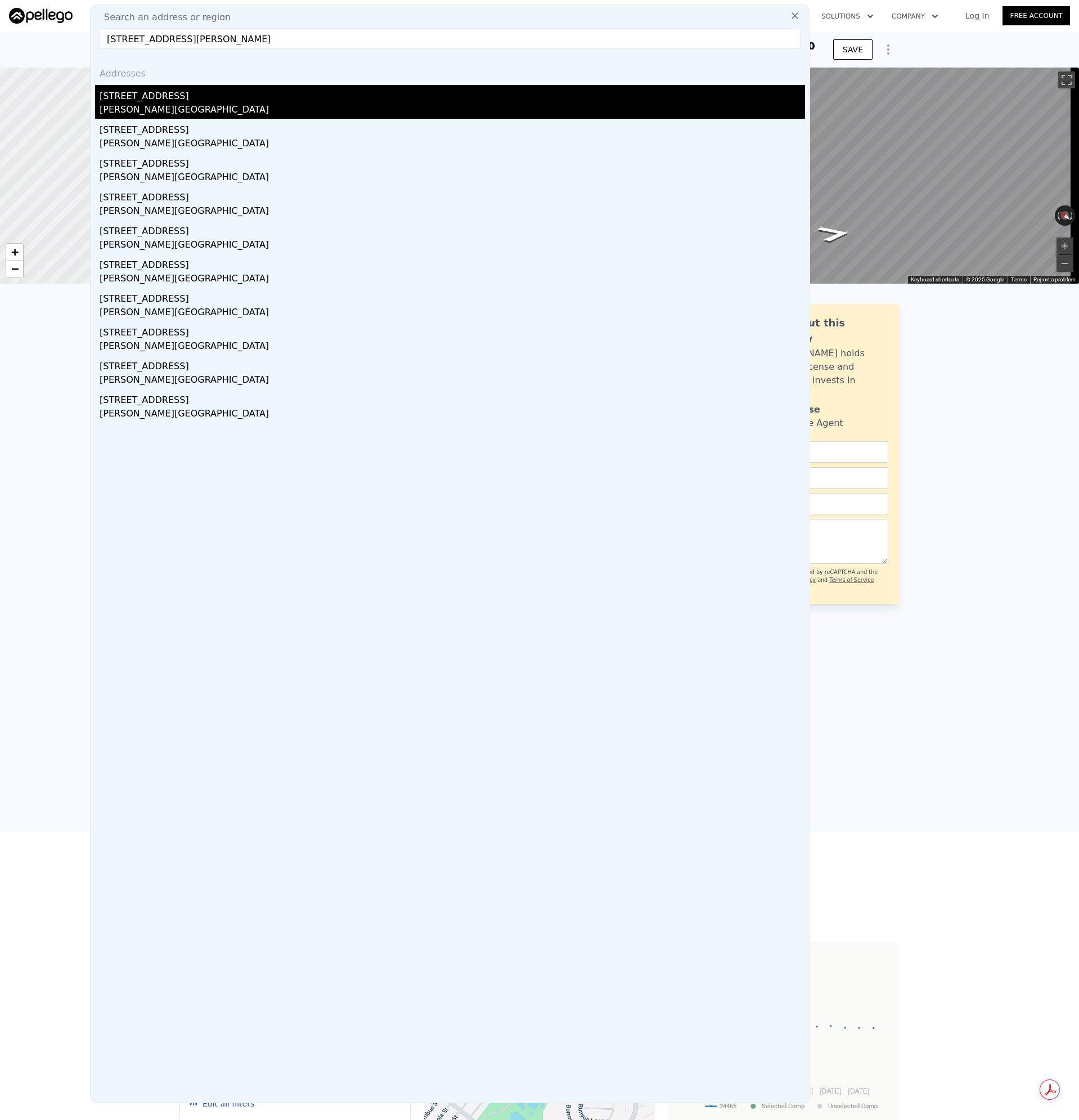
type input "[STREET_ADDRESS][PERSON_NAME]"
click at [136, 114] on div "[PERSON_NAME][GEOGRAPHIC_DATA]" at bounding box center [452, 111] width 705 height 16
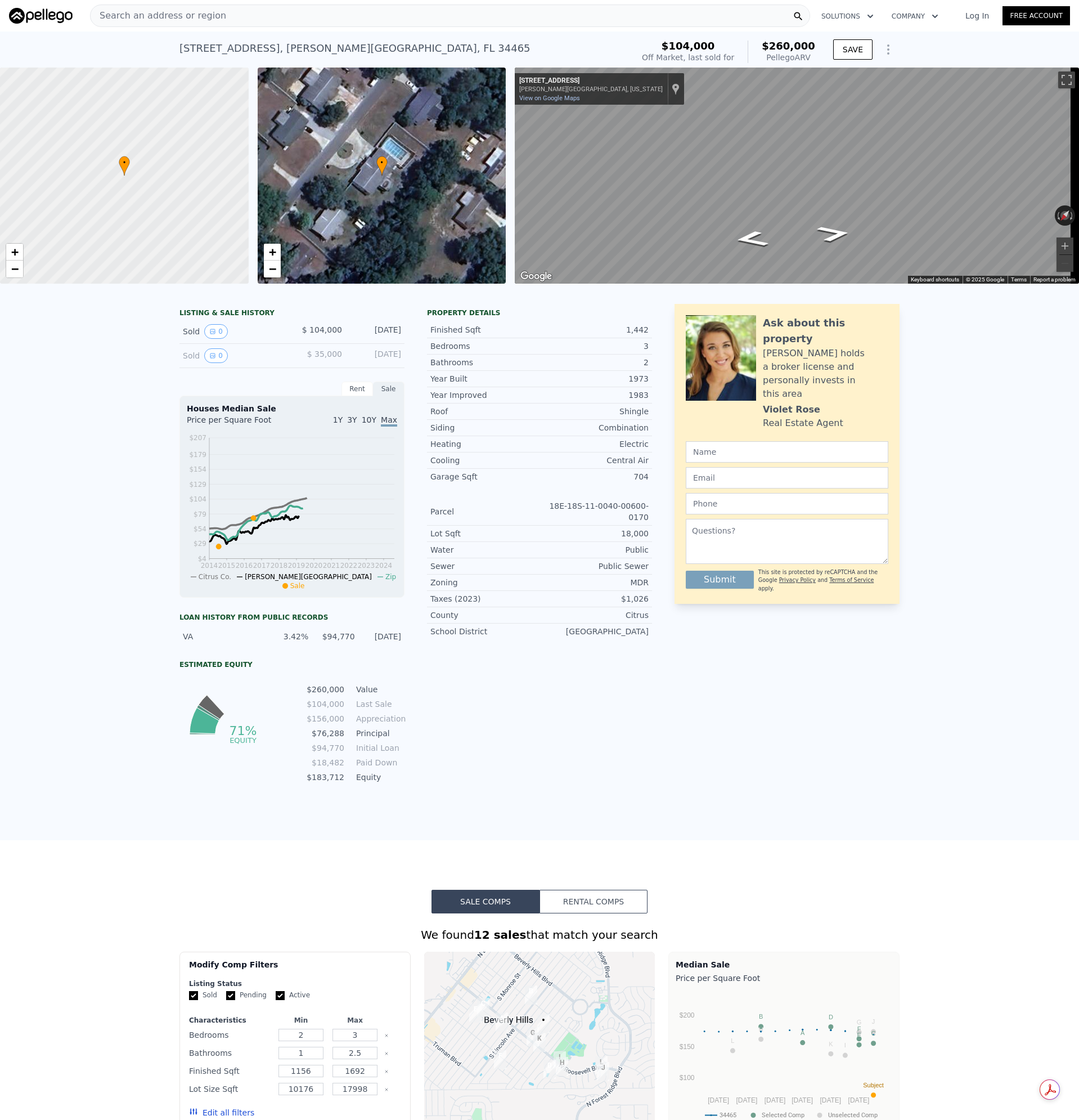
click at [233, 15] on div "Search an address or region" at bounding box center [450, 15] width 720 height 23
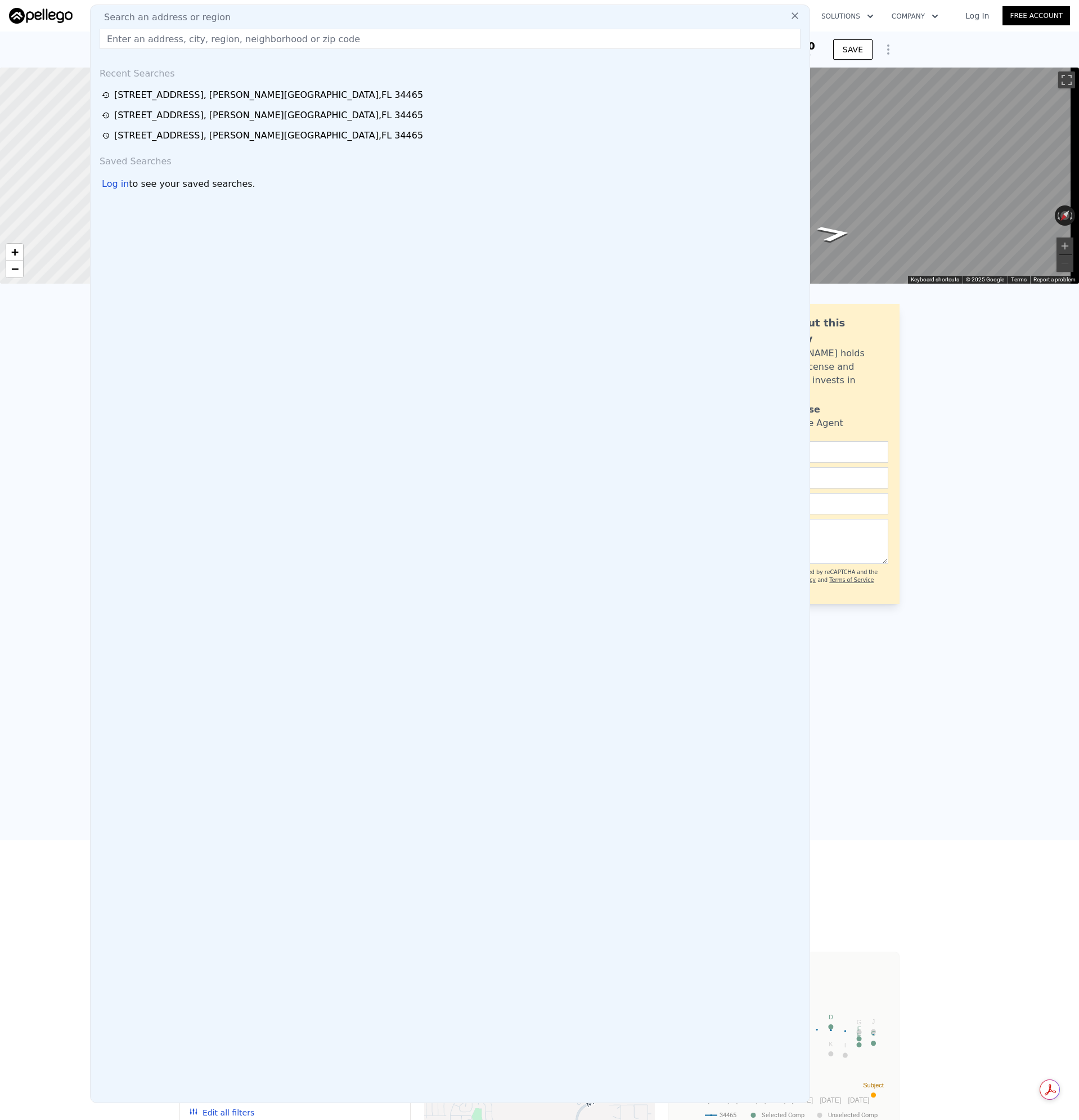
type input "[STREET_ADDRESS][PERSON_NAME]"
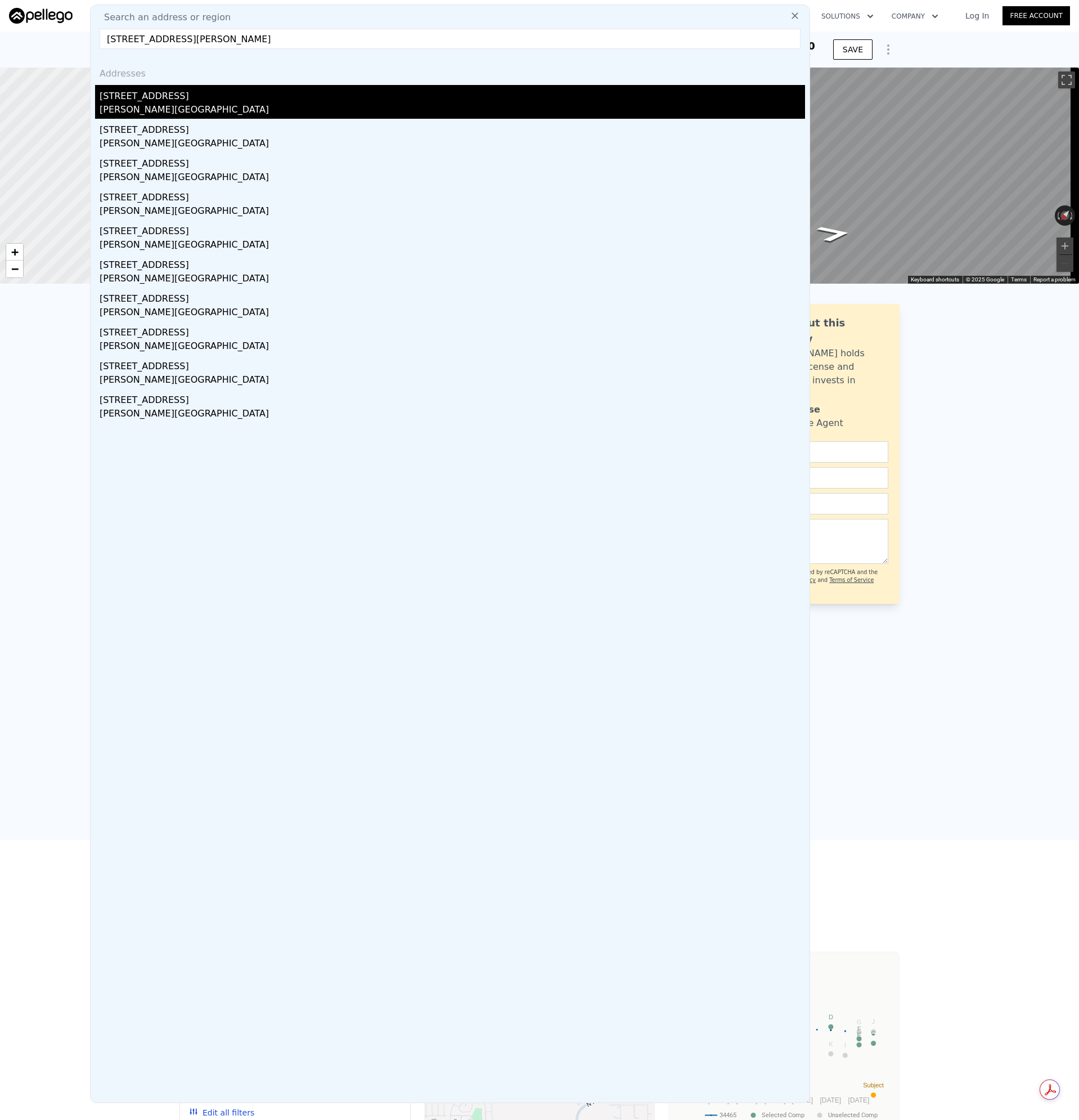
click at [145, 93] on div "[STREET_ADDRESS]" at bounding box center [452, 94] width 705 height 18
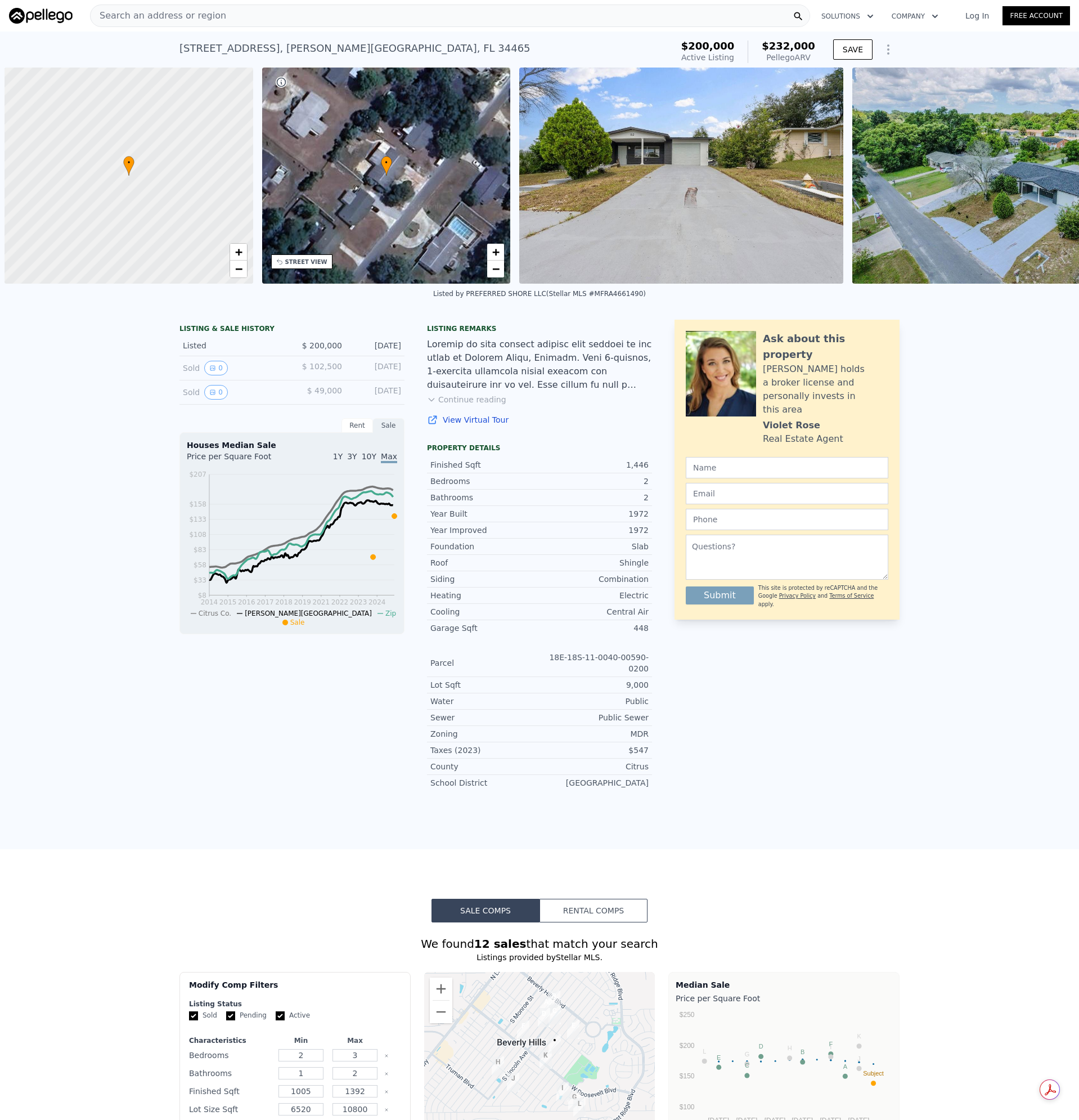
scroll to position [0, 4]
